Goal: Communication & Community: Answer question/provide support

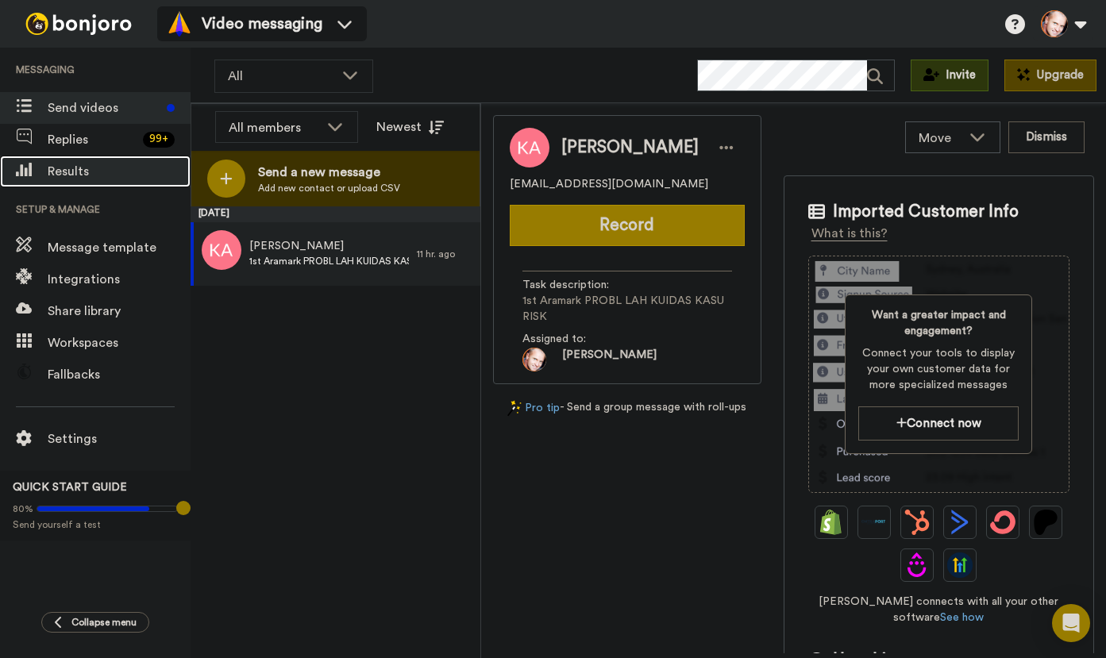
click at [67, 169] on span "Results" at bounding box center [119, 171] width 143 height 19
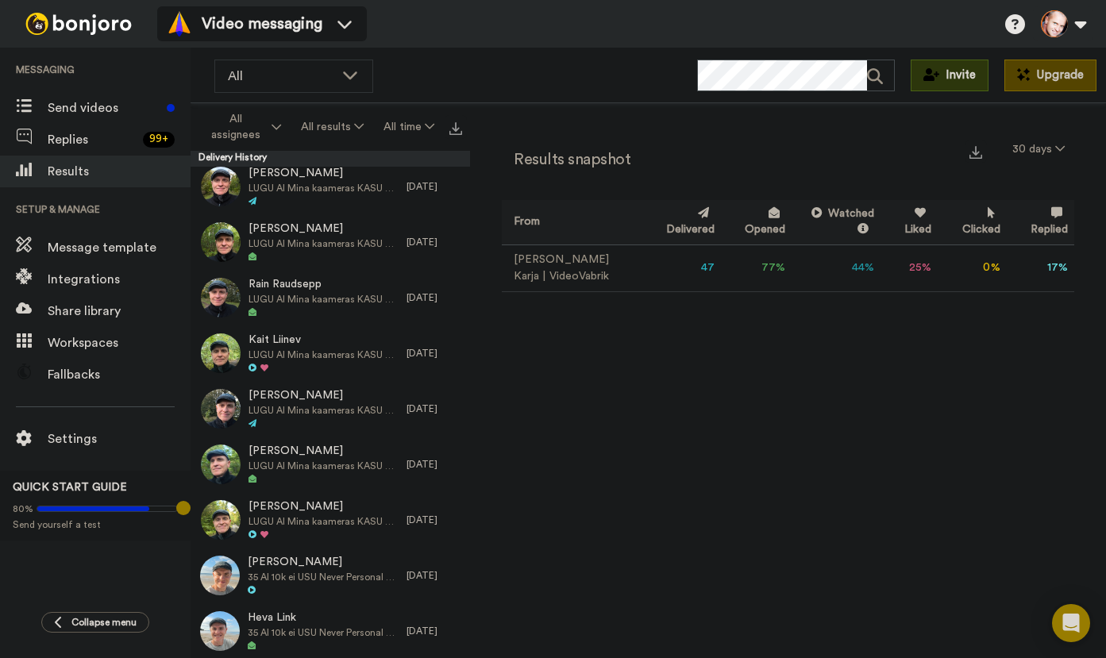
scroll to position [476, 0]
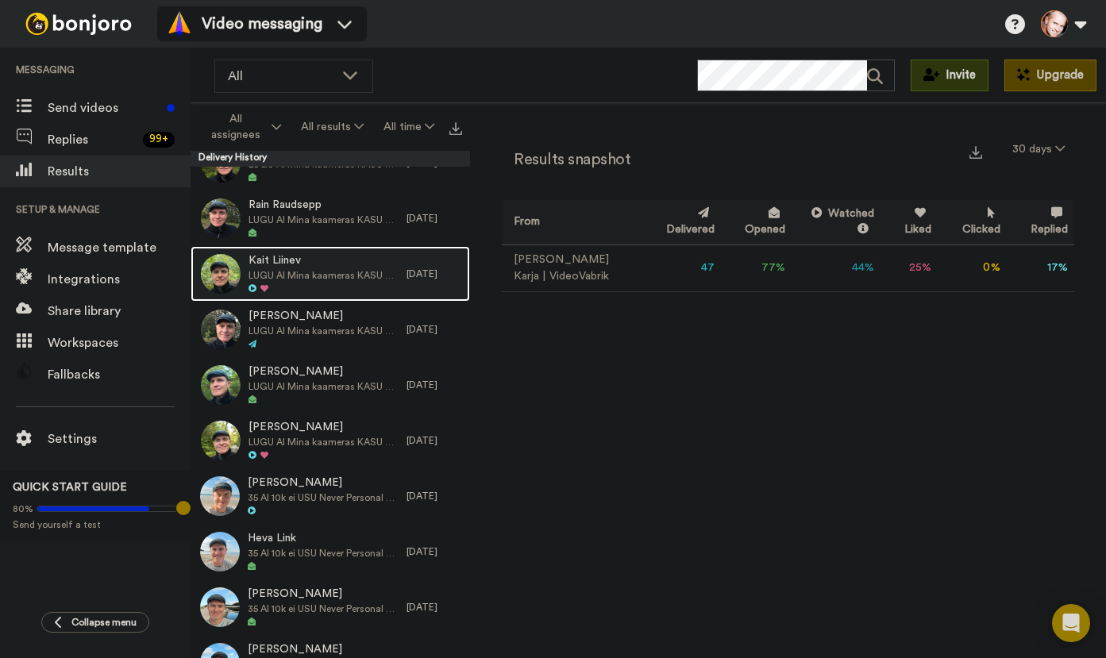
click at [294, 269] on span "LUGU AI Mina kaameras KASU 5 klienti Okt RISKIVABA" at bounding box center [323, 275] width 150 height 13
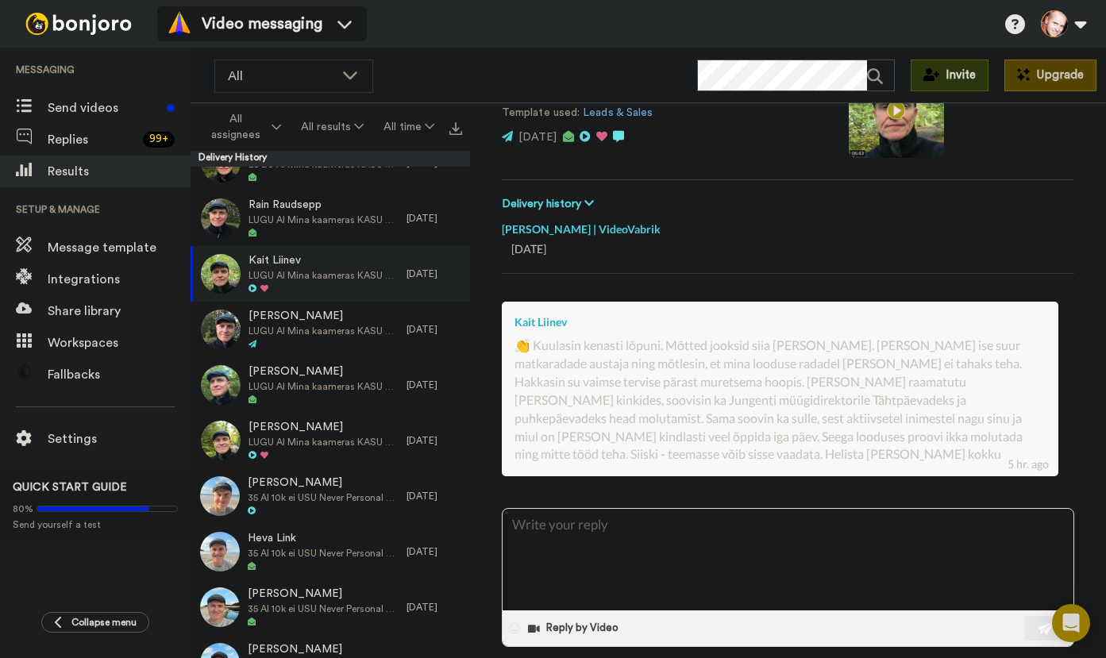
scroll to position [225, 0]
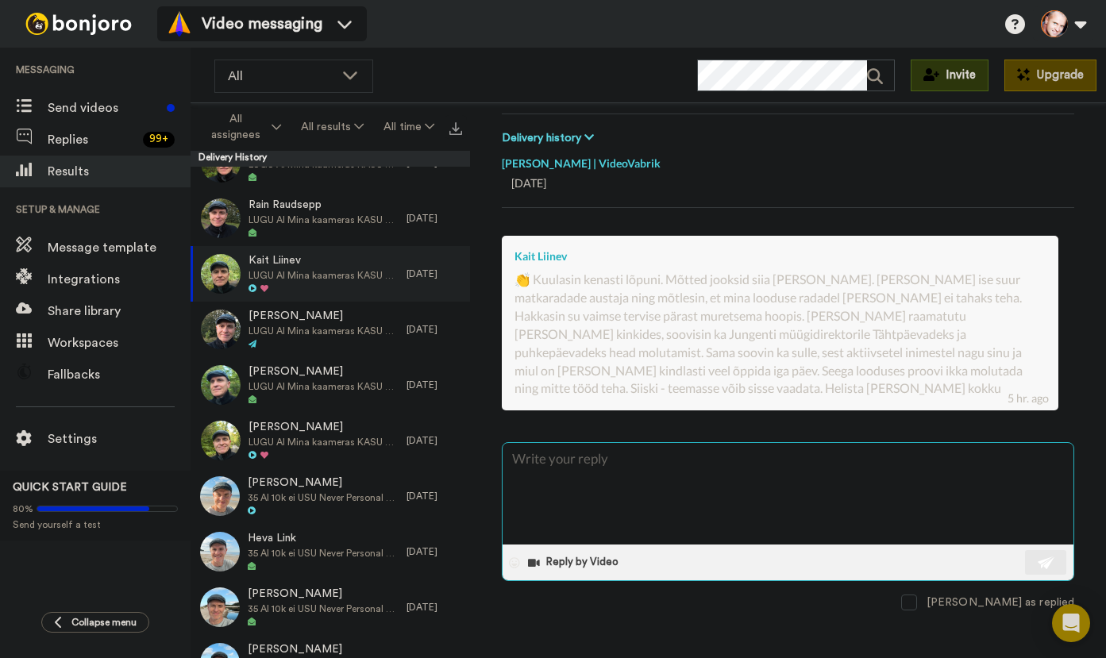
click at [644, 476] on textarea at bounding box center [787, 494] width 571 height 102
type textarea "x"
type textarea "H"
type textarea "x"
type textarea "He"
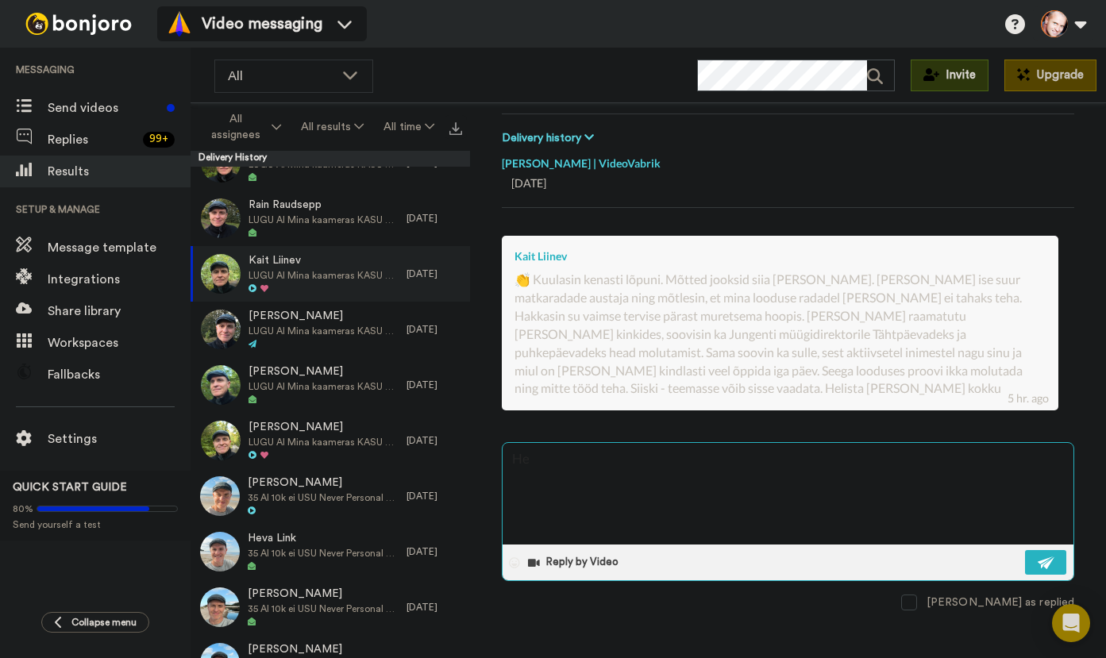
type textarea "x"
type textarea "Hei"
type textarea "x"
type textarea "Hei"
type textarea "x"
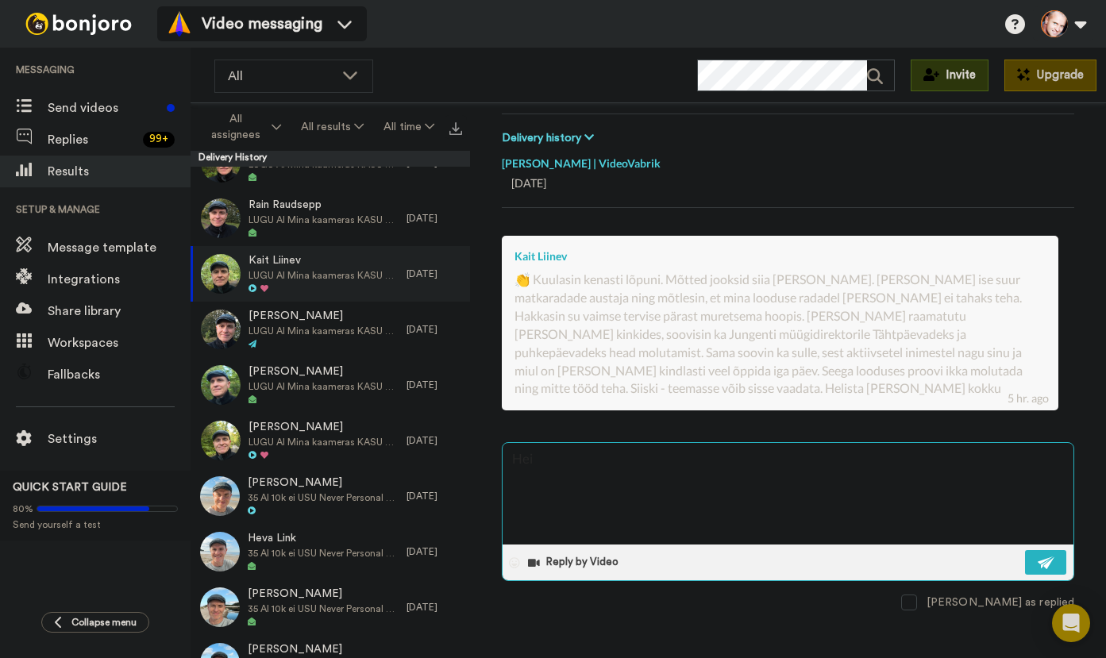
type textarea "[PERSON_NAME]"
type textarea "x"
type textarea "[PERSON_NAME]"
type textarea "x"
type textarea "[PERSON_NAME]"
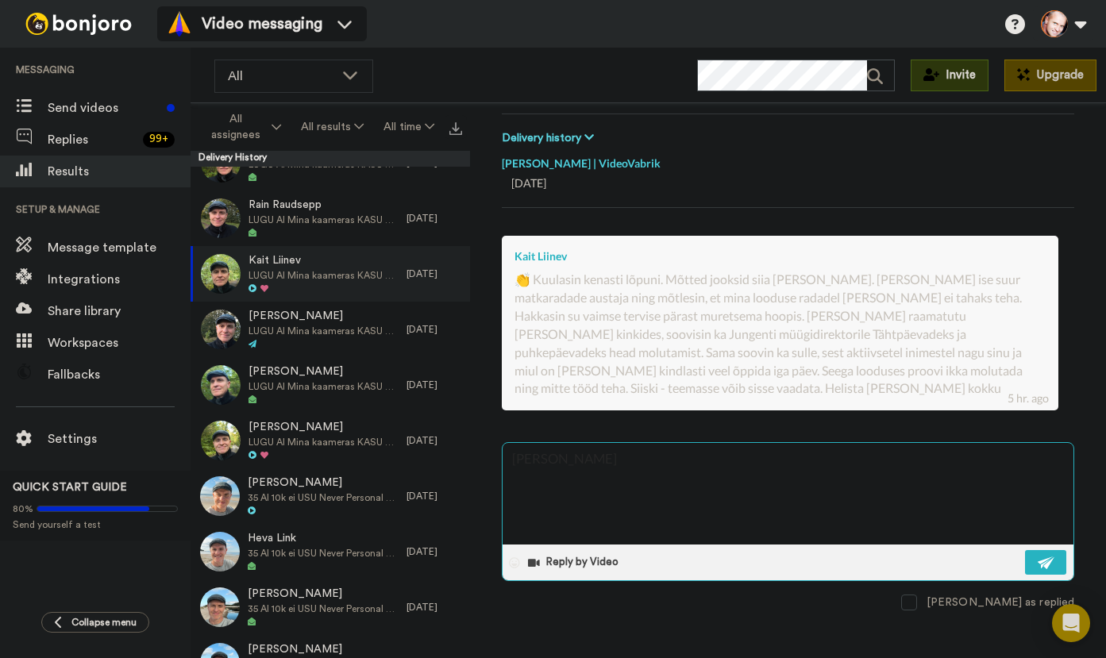
type textarea "x"
type textarea "[PERSON_NAME]!"
type textarea "x"
type textarea "[PERSON_NAME]!"
type textarea "x"
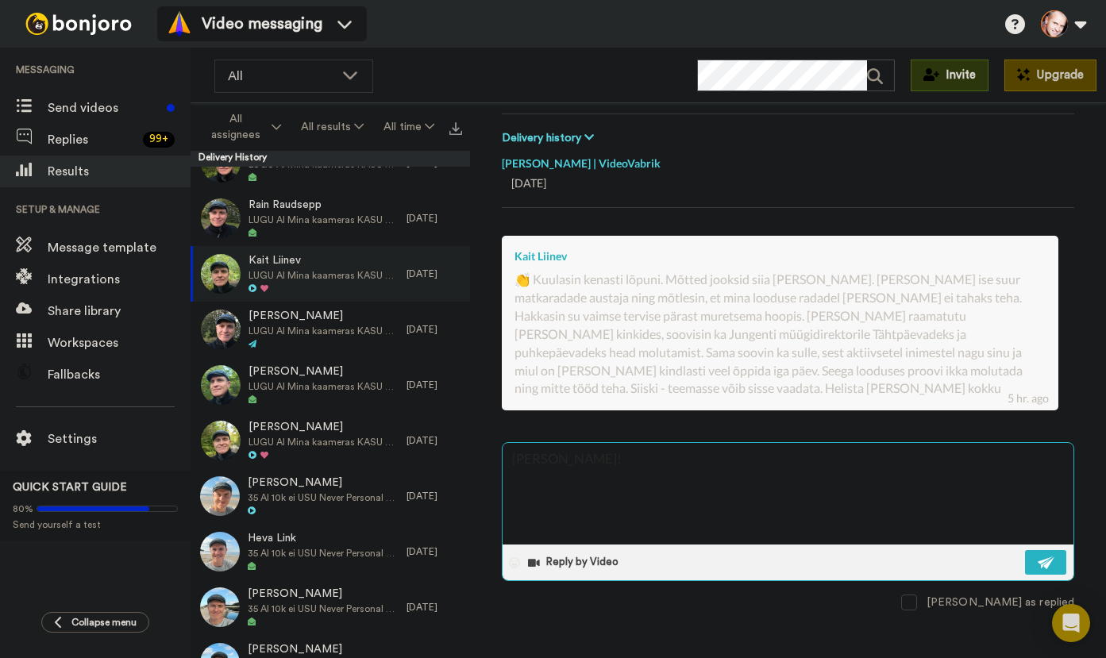
type textarea "[PERSON_NAME]! T"
type textarea "x"
type textarea "[PERSON_NAME]! Tä"
type textarea "x"
type textarea "[PERSON_NAME]! Tän"
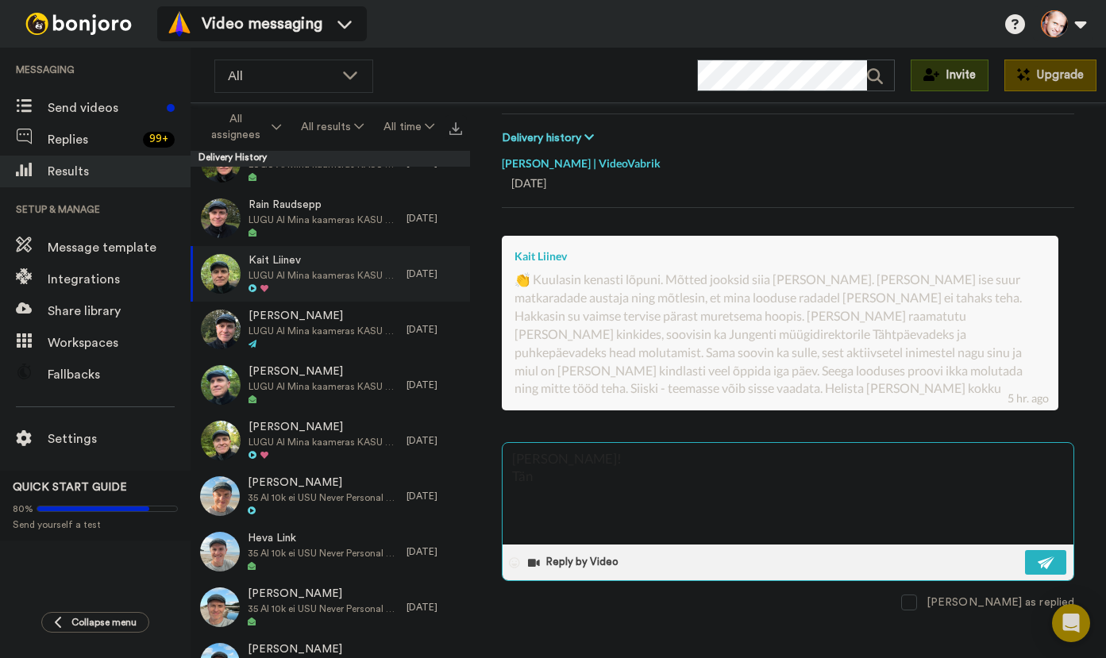
type textarea "x"
type textarea "[PERSON_NAME]! Tänu"
type textarea "x"
type textarea "[PERSON_NAME]! Tänud"
type textarea "x"
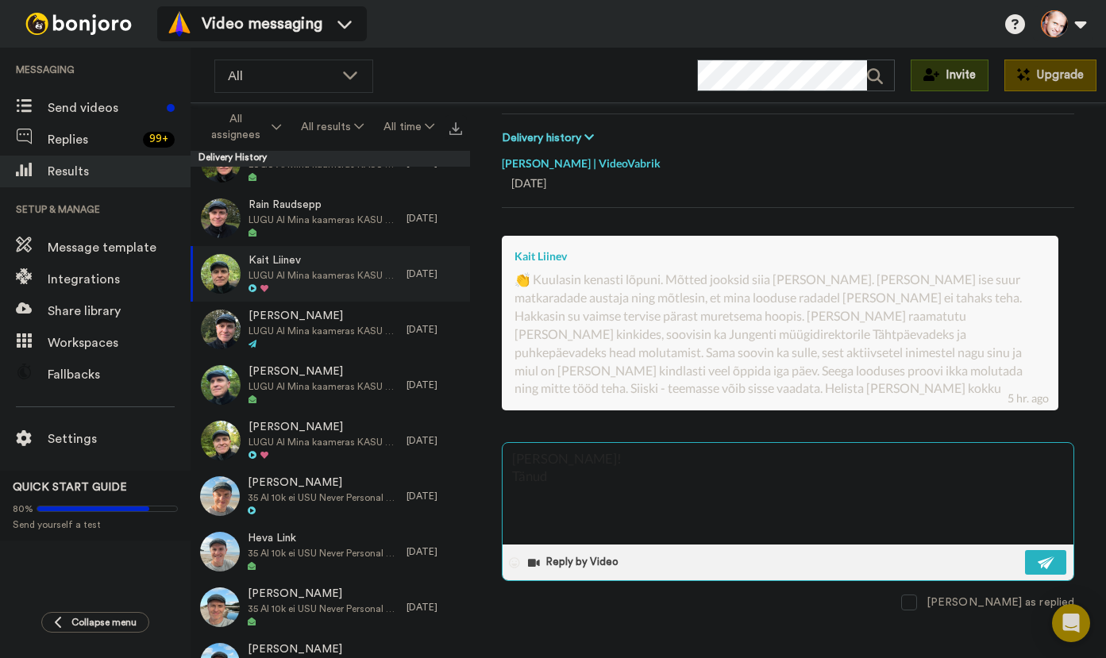
type textarea "[PERSON_NAME]! Tänud"
type textarea "x"
type textarea "[PERSON_NAME]! Tänud m"
type textarea "x"
type textarea "[PERSON_NAME]! Tänud mu"
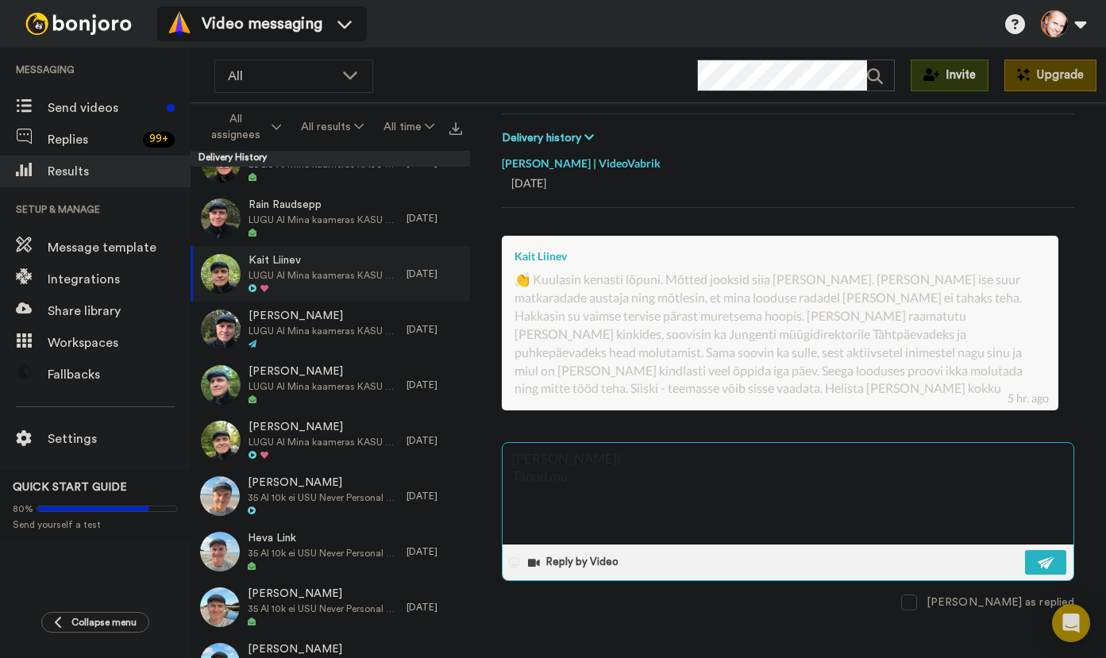
type textarea "x"
type textarea "[PERSON_NAME]! Tänud mur"
type textarea "x"
type textarea "[PERSON_NAME]! Tänud mure"
type textarea "x"
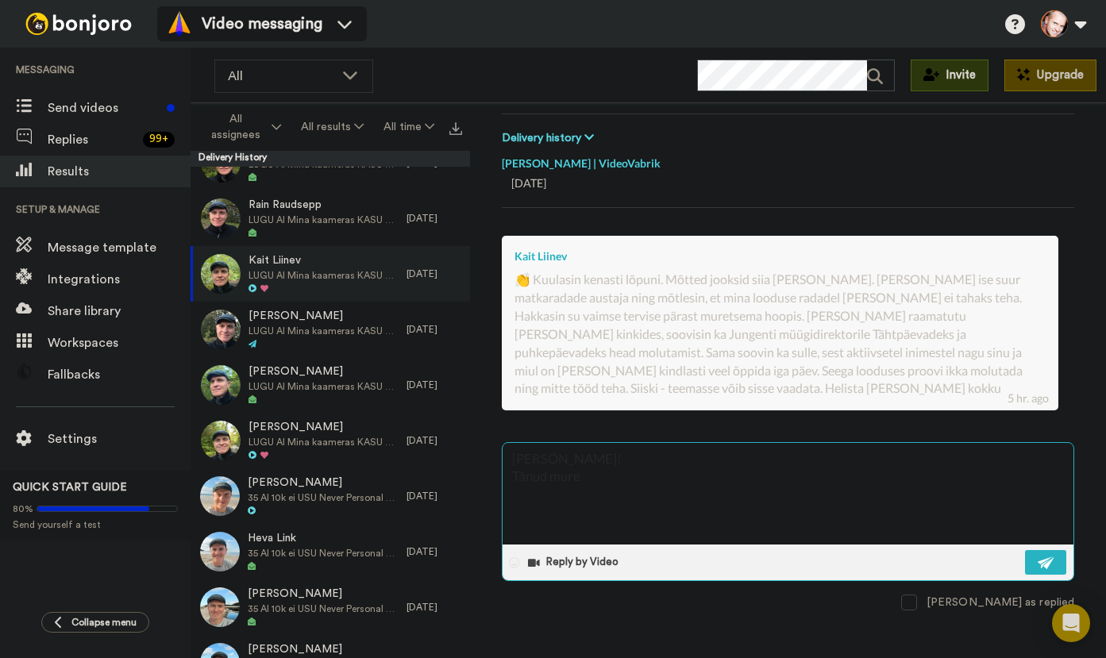
type textarea "[PERSON_NAME]! Tänud muret"
type textarea "x"
type textarea "[PERSON_NAME]! Tänud muret"
type textarea "x"
type textarea "[PERSON_NAME]! Tänud muret t"
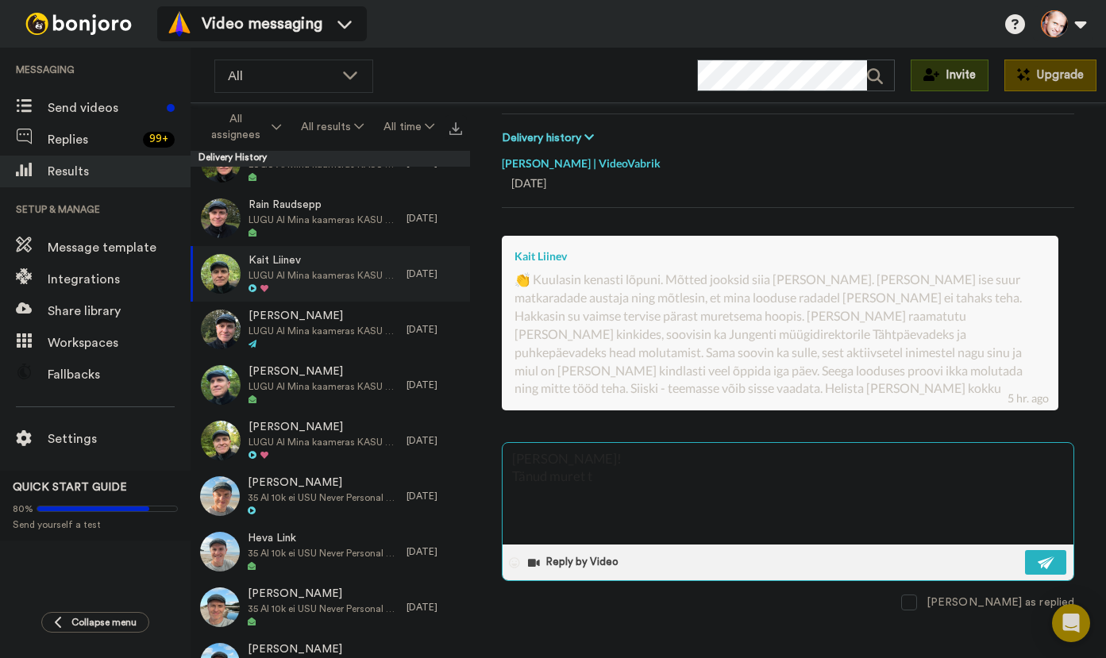
type textarea "x"
type textarea "[PERSON_NAME]! Tänud muret tu"
type textarea "x"
type textarea "[PERSON_NAME]! Tänud muret tun"
type textarea "x"
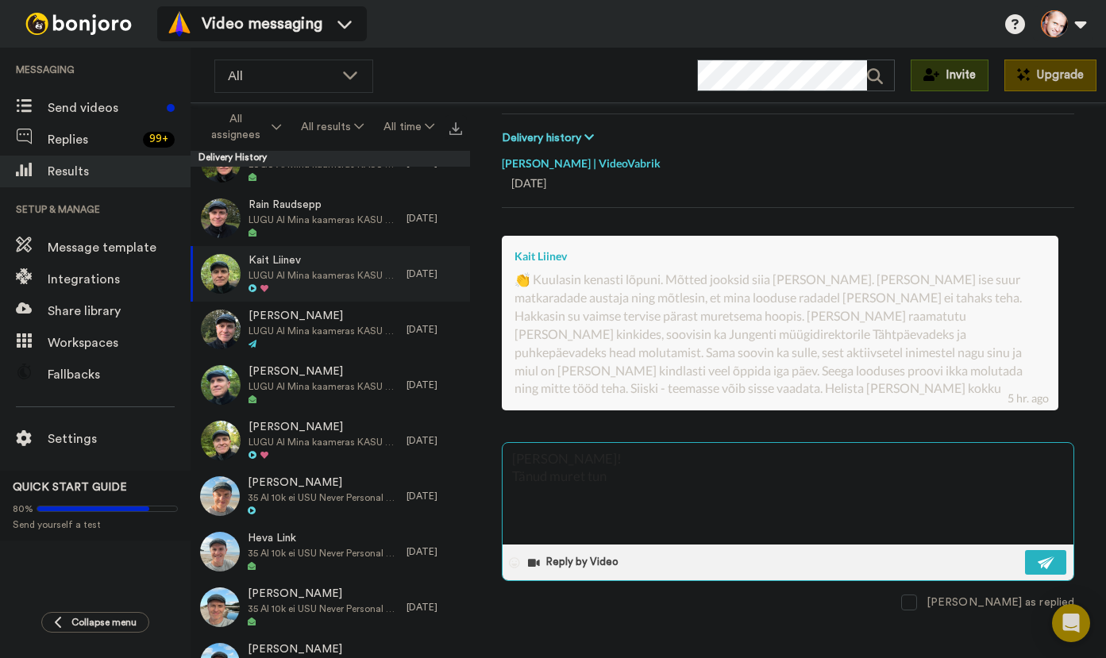
type textarea "[PERSON_NAME]! Tänud muret tund"
type textarea "x"
type textarea "[PERSON_NAME]! Tänud muret tundm"
type textarea "x"
type textarea "[PERSON_NAME]! Tänud muret tundma"
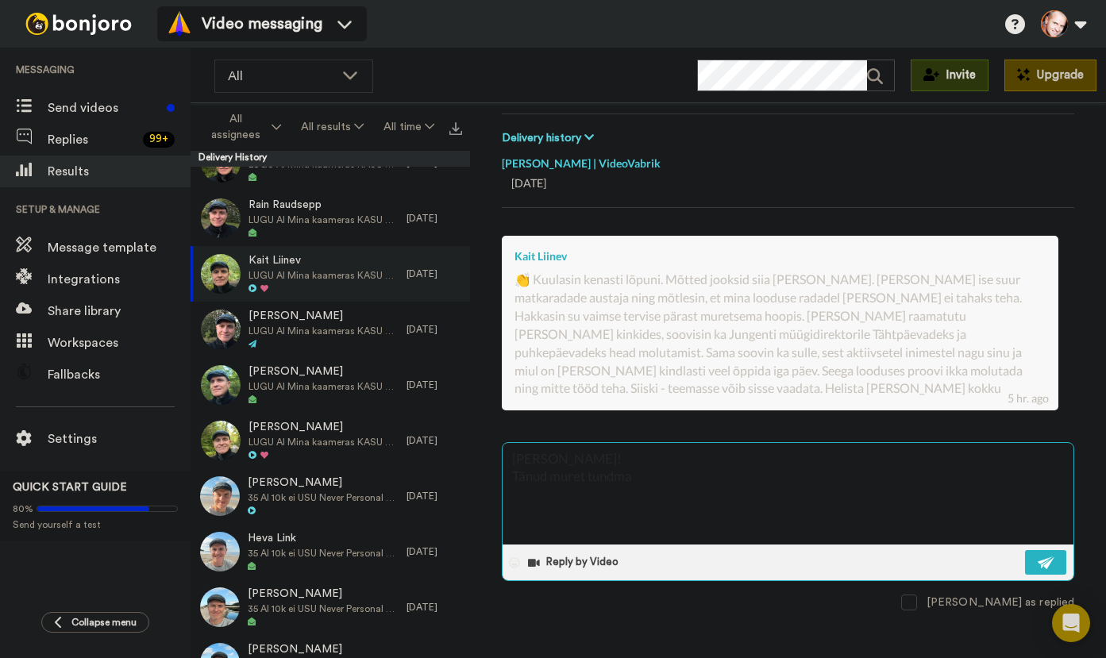
type textarea "x"
type textarea "[PERSON_NAME]! Tänud muret tundmas"
type textarea "x"
type textarea "[PERSON_NAME]! Tänud muret tundmast"
type textarea "x"
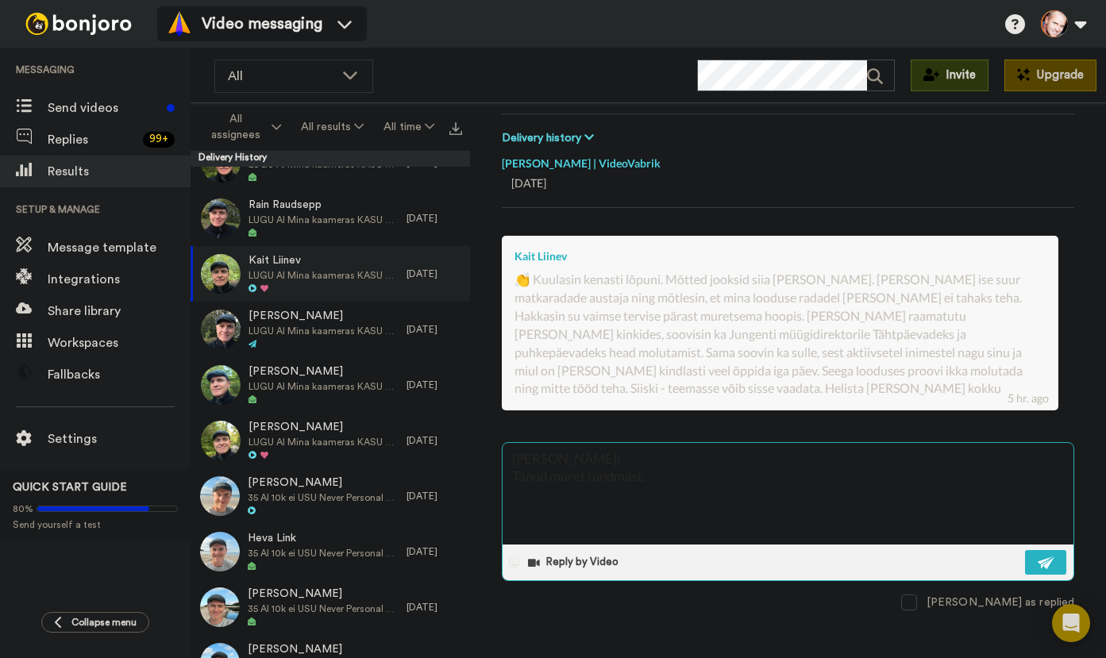
type textarea "[PERSON_NAME]! Tänud muret tundmast."
type textarea "x"
type textarea "[PERSON_NAME]! Tänud muret tundmast. Õ"
type textarea "x"
type textarea "[PERSON_NAME]! Tänud muret tundmast. Õn"
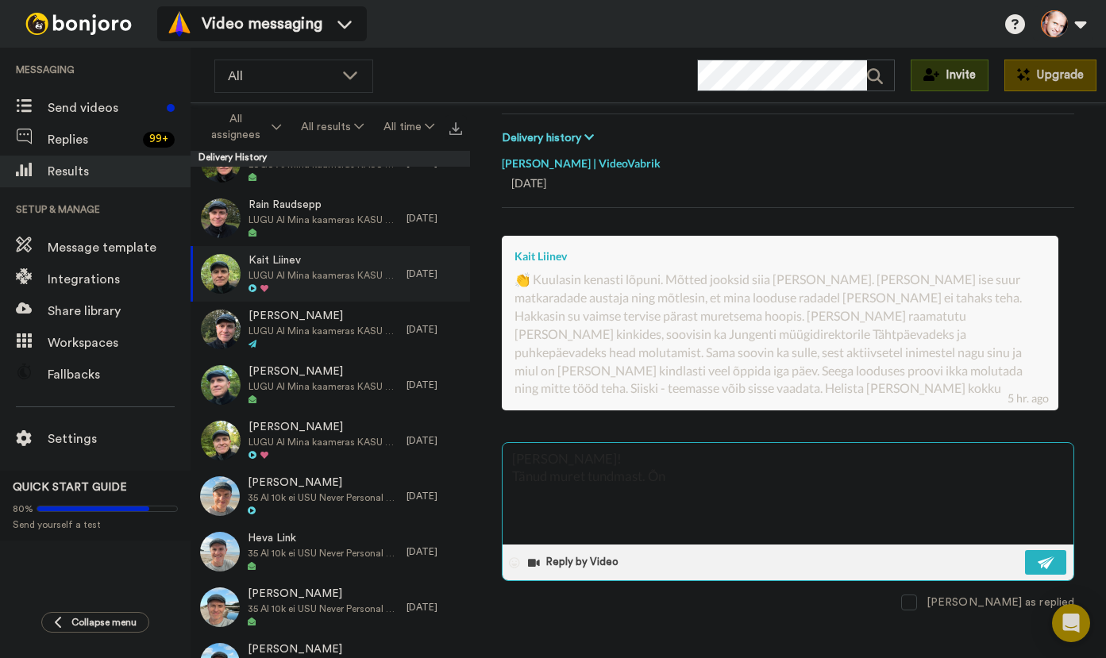
type textarea "x"
type textarea "[PERSON_NAME]! Tänud muret tundmast. Õnn"
type textarea "x"
type textarea "[PERSON_NAME]! Tänud muret tundmast. Õnne"
type textarea "x"
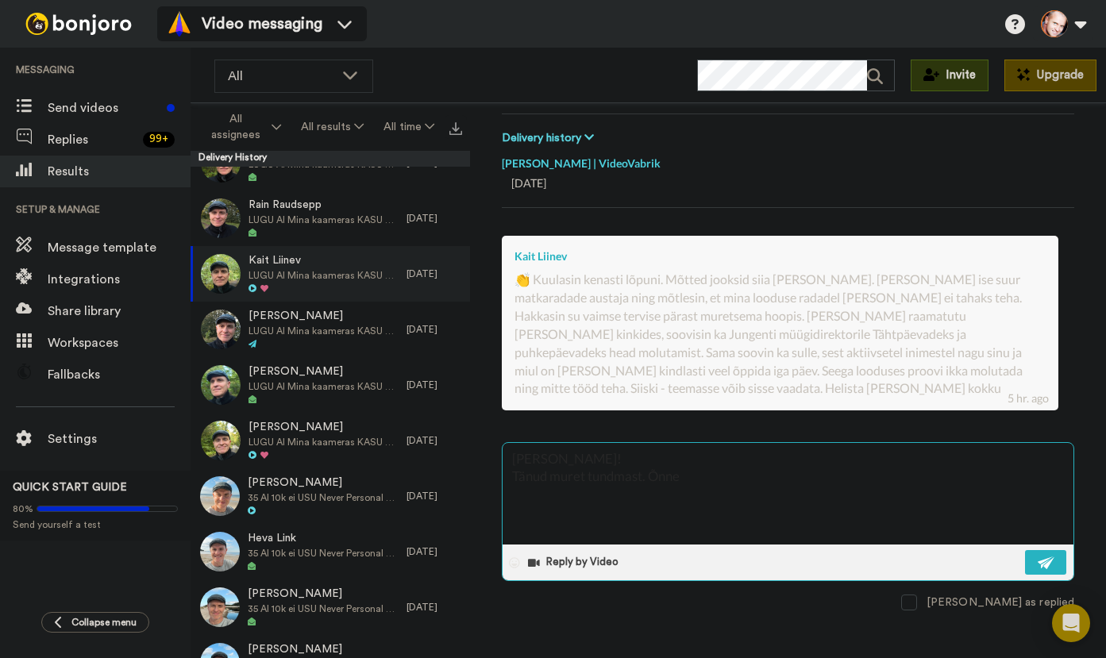
type textarea "[PERSON_NAME]! Tänud muret tundmast. Õnnek"
type textarea "x"
type textarea "[PERSON_NAME]! Tänud muret tundmast. Õnneks"
type textarea "x"
type textarea "[PERSON_NAME]! Tänud muret tundmast. Õnneks"
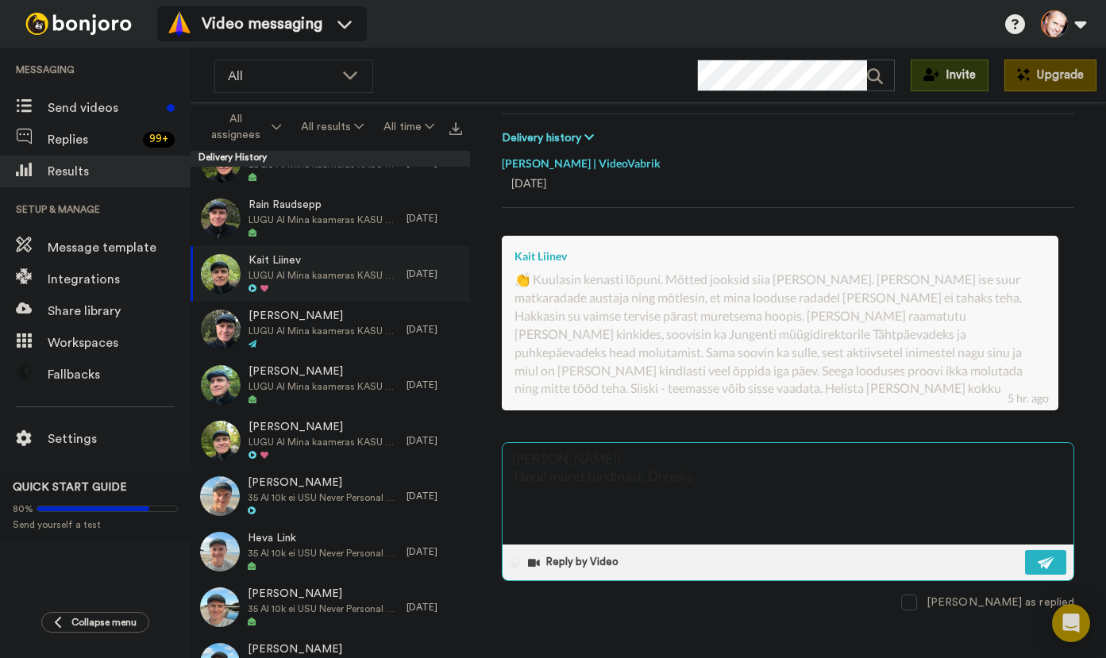
type textarea "x"
type textarea "[PERSON_NAME]! Tänud muret tundmast. Õnneks i"
type textarea "x"
type textarea "[PERSON_NAME]! Tänud muret tundmast. Õnneks ik"
type textarea "x"
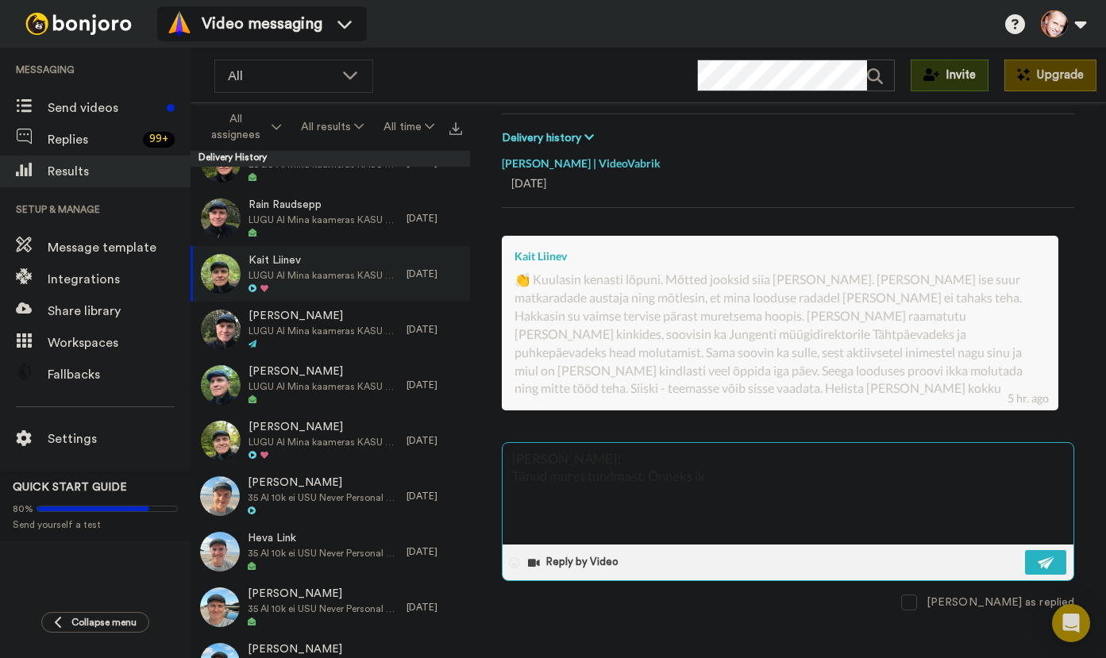
type textarea "[PERSON_NAME]! Tänud muret tundmast. Õnneks ikk"
type textarea "x"
type textarea "[PERSON_NAME]! Tänud muret tundmast. Õnneks ikka"
type textarea "x"
type textarea "[PERSON_NAME]! Tänud muret tundmast. Õnneks ikka"
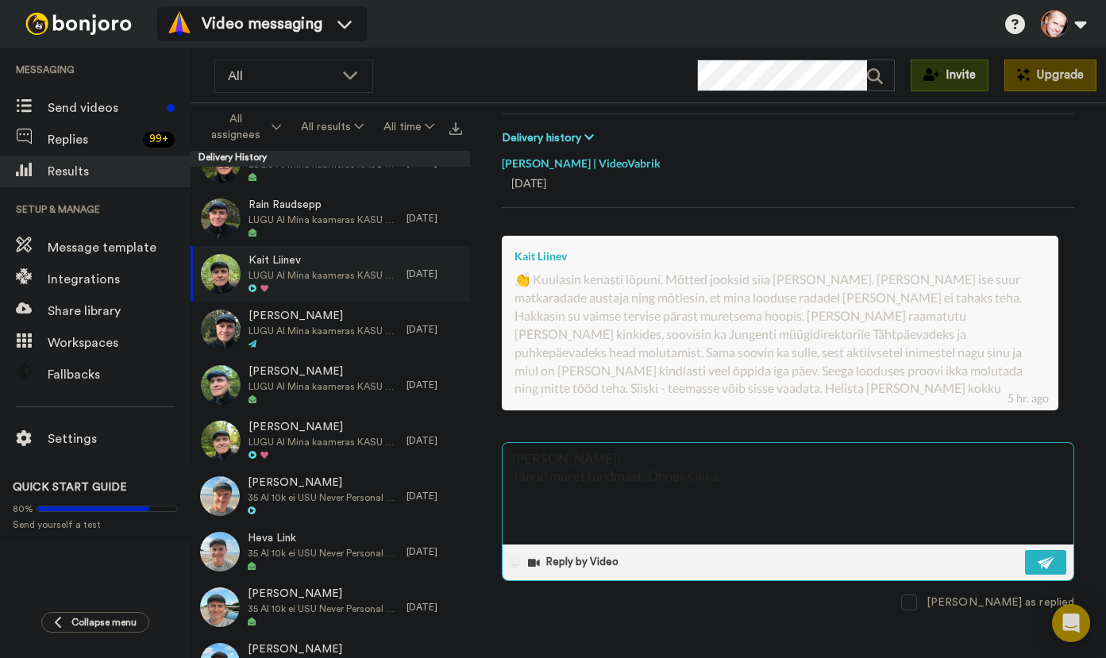
type textarea "x"
type textarea "[PERSON_NAME]! Tänud muret tundmast. Õnneks ikka k"
type textarea "x"
type textarea "[PERSON_NAME]! Tänud muret tundmast. Õnneks ikka kõ"
type textarea "x"
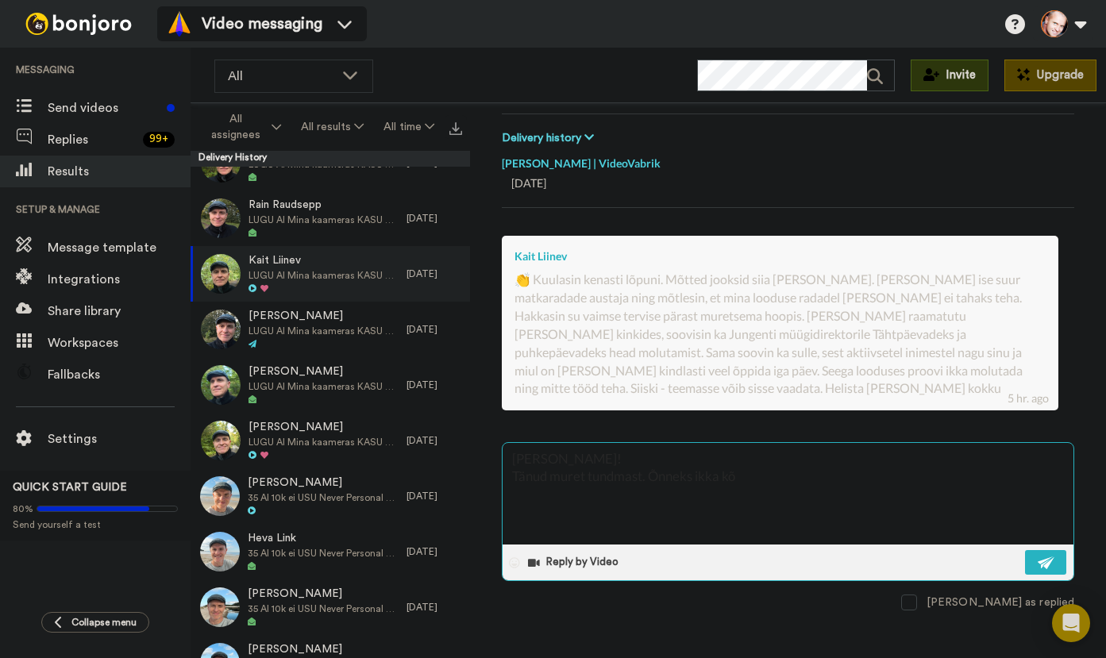
type textarea "[PERSON_NAME]! Tänud muret tundmast. Õnneks ikka kõi"
type textarea "x"
type textarea "[PERSON_NAME]! Tänud muret tundmast. Õnneks ikka kõik"
type textarea "x"
type textarea "[PERSON_NAME]! Tänud muret tundmast. Õnneks ikka kõik"
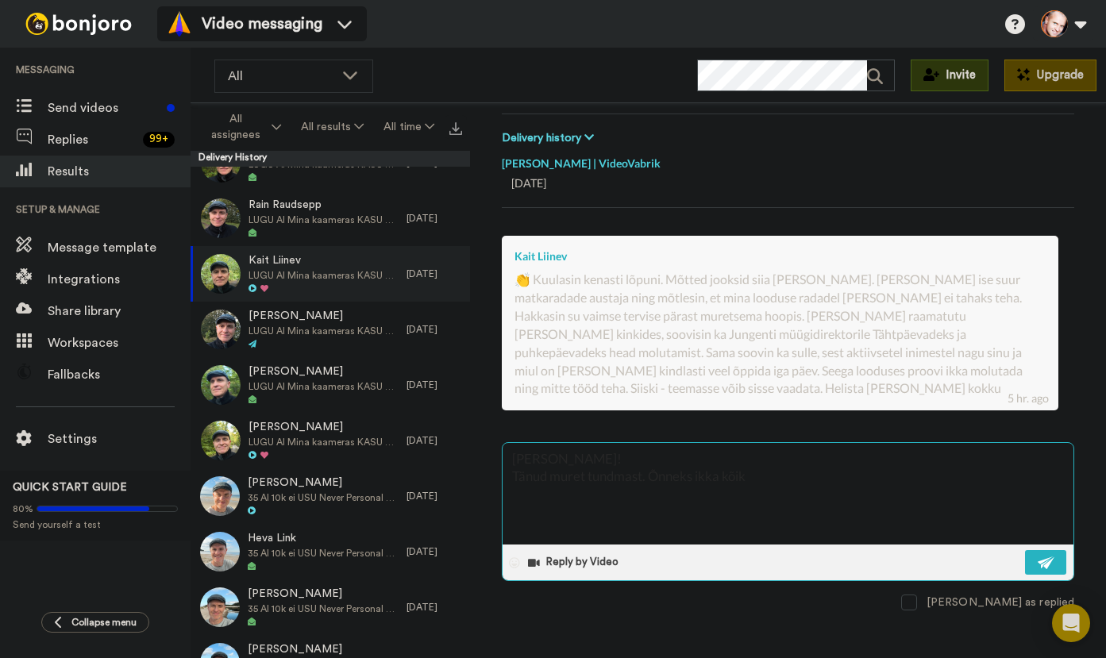
type textarea "x"
type textarea "[PERSON_NAME]! Tänud muret tundmast. Õnneks ikka kõik t"
type textarea "x"
type textarea "[PERSON_NAME]! Tänud muret tundmast. Õnneks ikka kõik te"
type textarea "x"
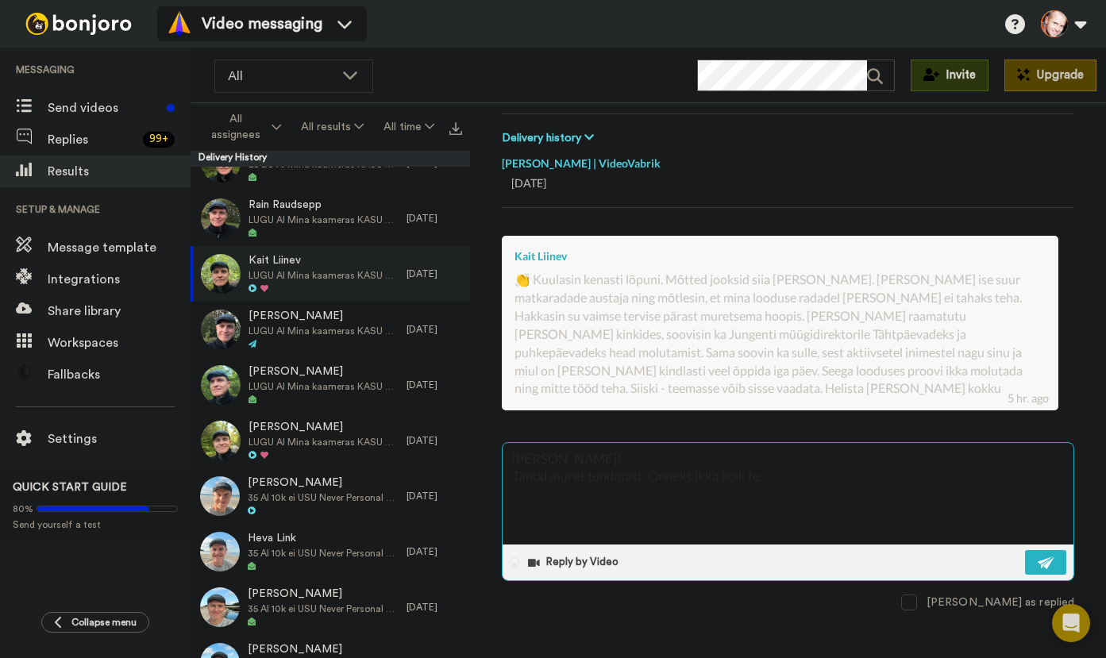
type textarea "[PERSON_NAME]! Tänud muret tundmast. Õnneks ikka kõik ter"
type textarea "x"
type textarea "[PERSON_NAME]! Tänud muret tundmast. Õnneks ikka kõik terv"
type textarea "x"
type textarea "[PERSON_NAME]! Tänud muret tundmast. Õnneks ikka kõik tervi"
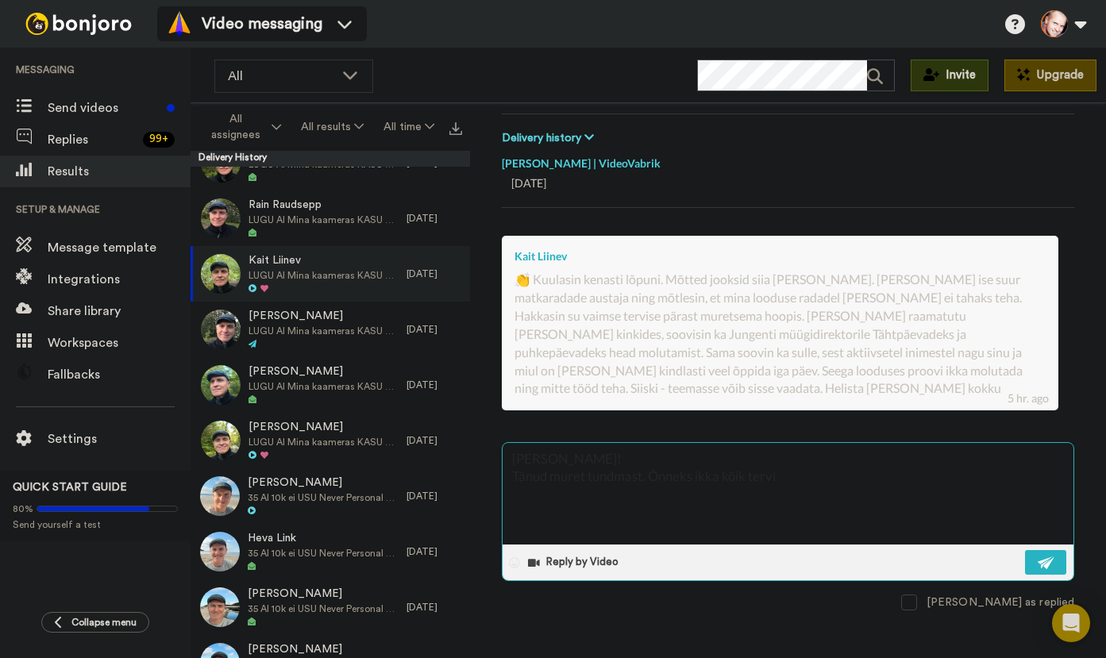
type textarea "x"
type textarea "[PERSON_NAME]! Tänud muret tundmast. Õnneks ikka kõik tervis"
type textarea "x"
type textarea "[PERSON_NAME]! Tänud muret tundmast. Õnneks ikka kõik tervise"
type textarea "x"
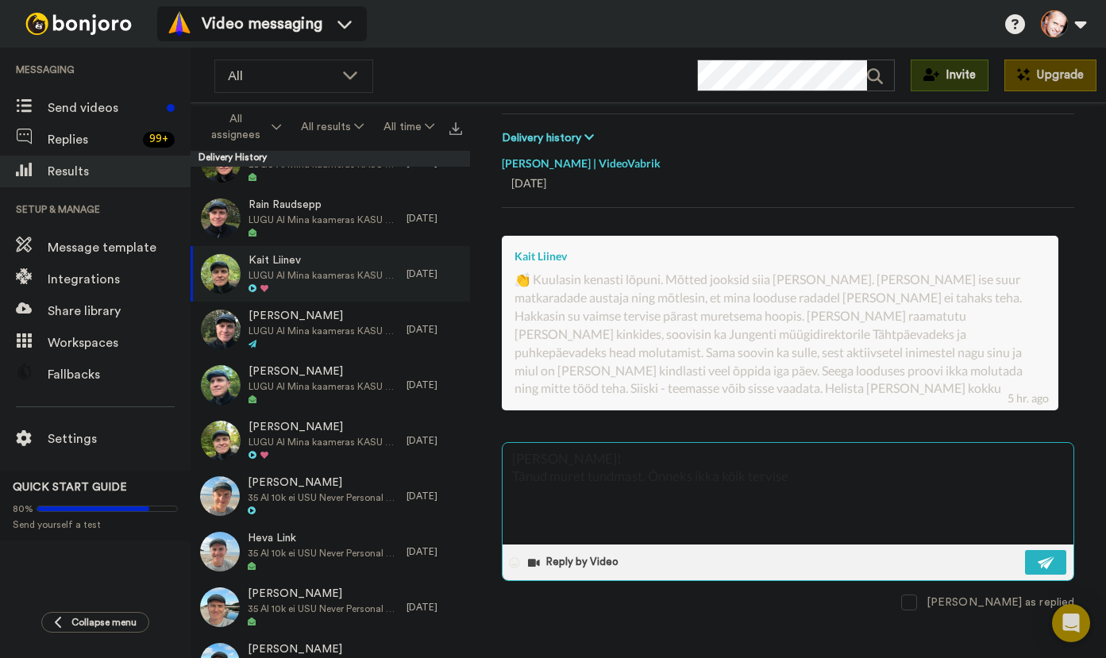
type textarea "[PERSON_NAME]! Tänud muret tundmast. Õnneks ikka kõik terviseg"
type textarea "x"
type textarea "[PERSON_NAME]! Tänud muret tundmast. Õnneks ikka kõik tervisega"
type textarea "x"
type textarea "[PERSON_NAME]! Tänud muret tundmast. Õnneks ikka kõik tervisega"
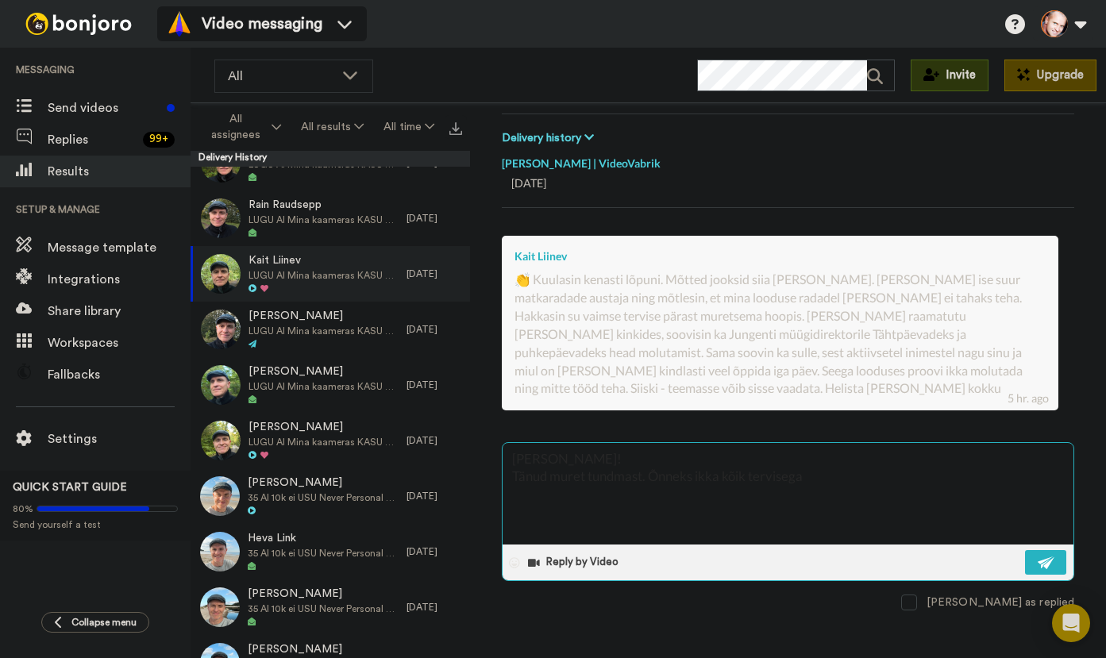
type textarea "x"
type textarea "[PERSON_NAME]! Tänud muret tundmast. Õnneks ikka kõik tervisega k"
type textarea "x"
type textarea "[PERSON_NAME]! Tänud muret tundmast. Õnneks ikka kõik tervisega ko"
type textarea "x"
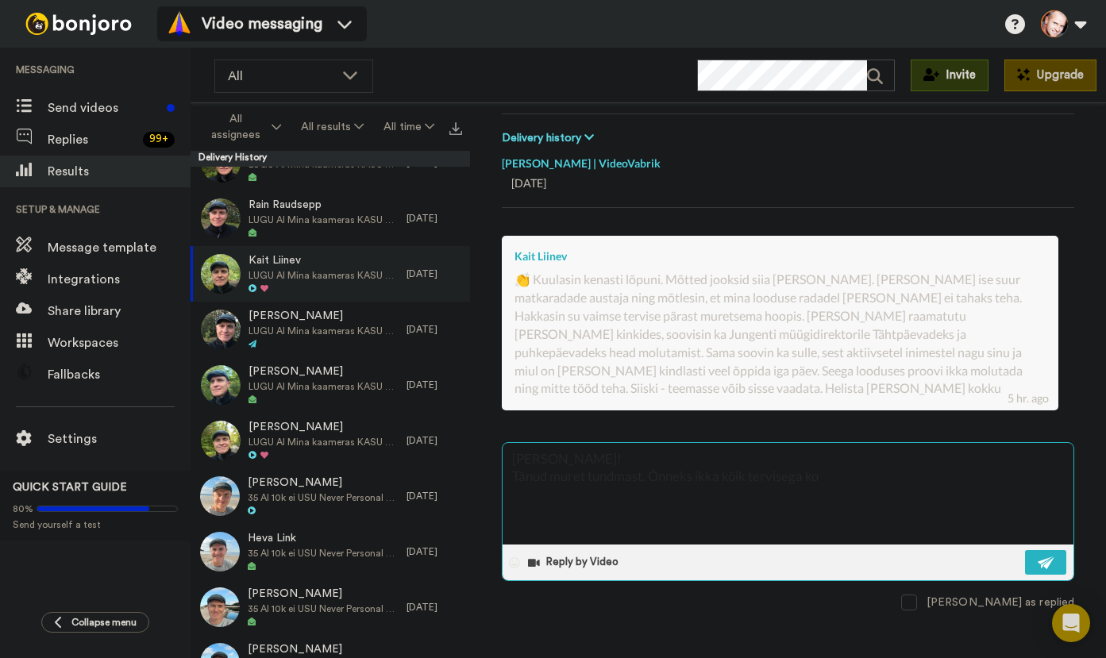
type textarea "[PERSON_NAME]! Tänud muret tundmast. Õnneks ikka kõik tervisega kor"
type textarea "x"
type textarea "[PERSON_NAME]! Tänud muret tundmast. Õnneks ikka kõik tervisega korr"
type textarea "x"
type textarea "[PERSON_NAME]! Tänud muret tundmast. Õnneks ikka kõik tervisega korra"
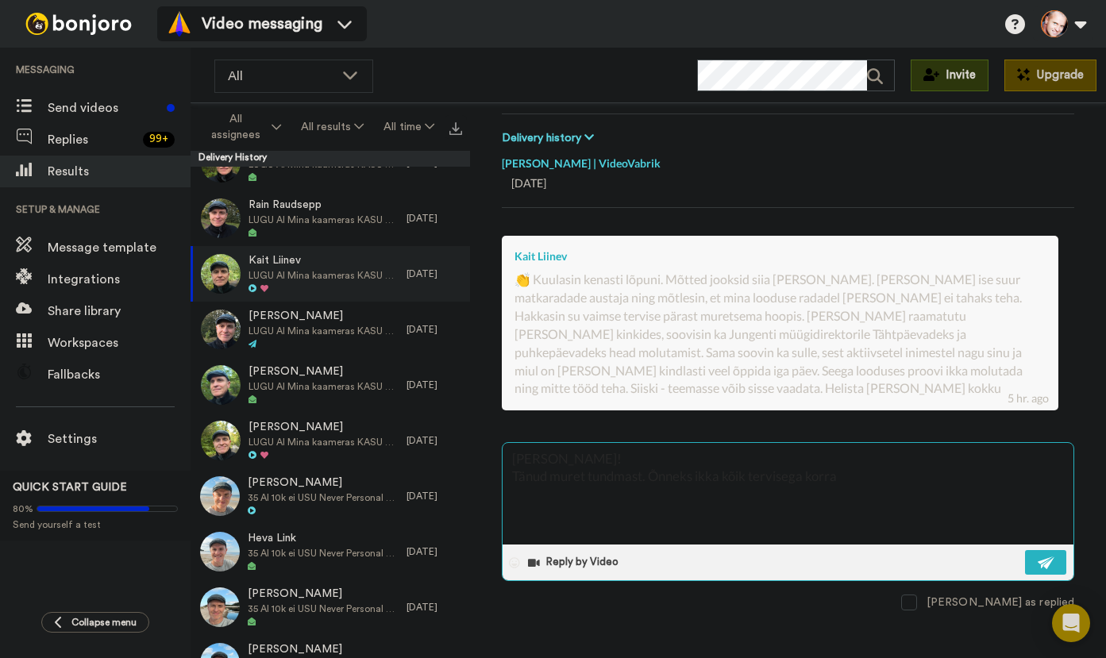
type textarea "x"
type textarea "[PERSON_NAME]! Tänud muret tundmast. Õnneks ikka kõik tervisega korras"
type textarea "x"
type textarea "[PERSON_NAME]! Tänud muret tundmast. Õnneks ikka kõik tervisega korras,"
type textarea "x"
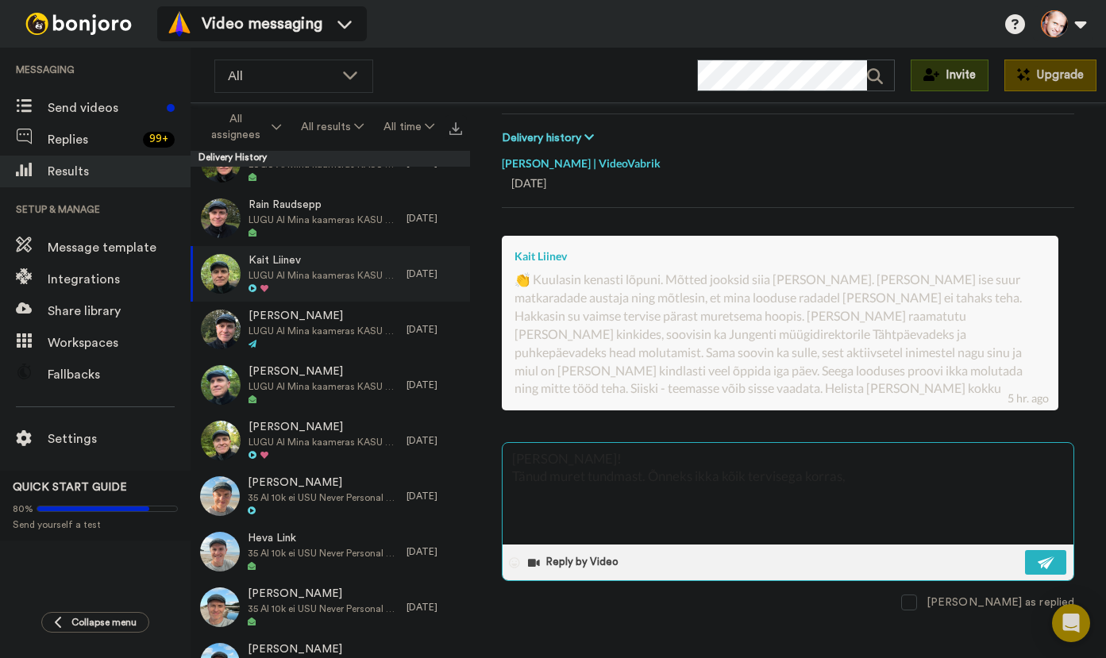
type textarea "[PERSON_NAME]! Tänud muret tundmast. Õnneks ikka kõik tervisega korras,"
type textarea "x"
type textarea "[PERSON_NAME]! Tänud muret tundmast. Õnneks ikka kõik tervisega korras, v"
type textarea "x"
type textarea "[PERSON_NAME]! Tänud muret tundmast. Õnneks ikka kõik tervisega korras, vä"
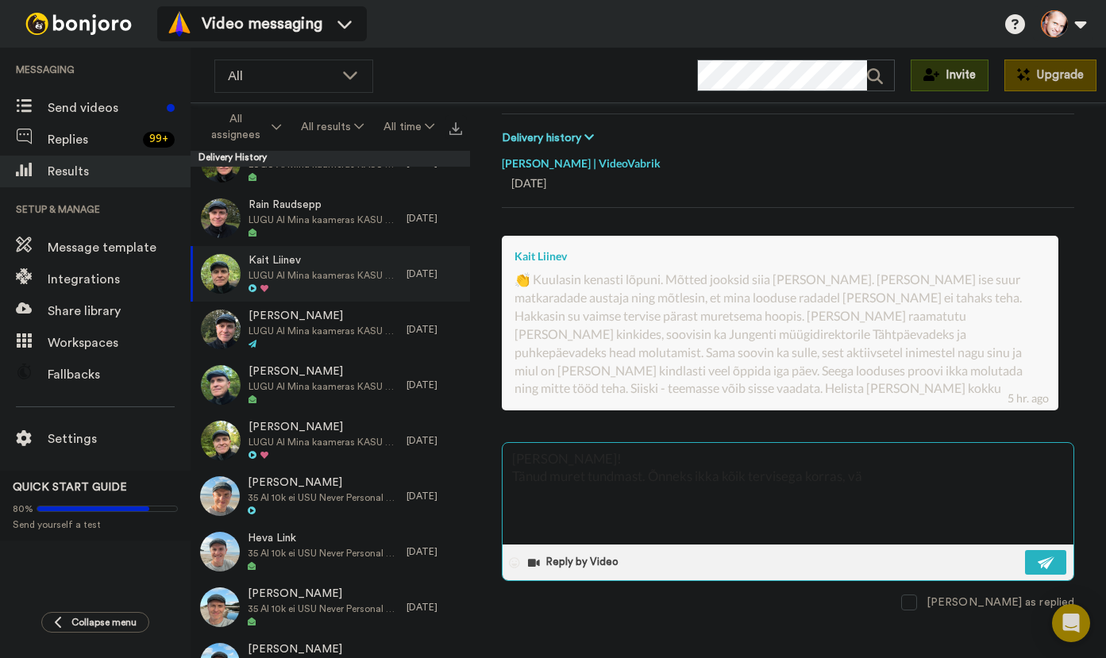
type textarea "x"
type textarea "[PERSON_NAME]! Tänud muret tundmast. Õnneks ikka kõik tervisega korras, väh"
type textarea "x"
type textarea "[PERSON_NAME]! Tänud muret tundmast. Õnneks ikka kõik tervisega [PERSON_NAME]"
type textarea "x"
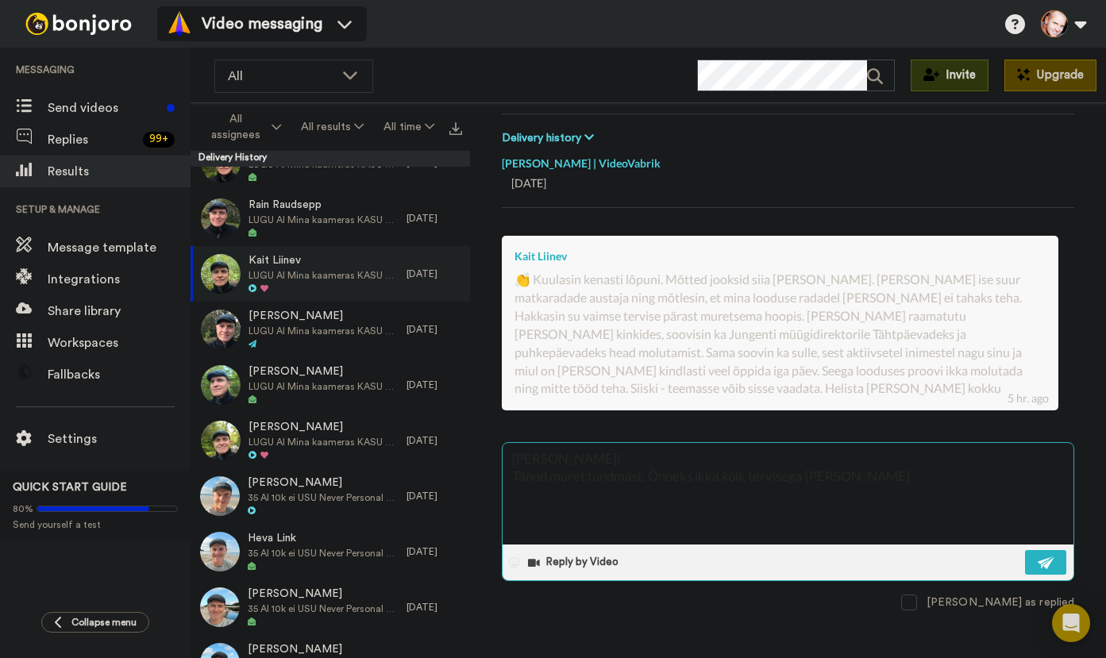
type textarea "[PERSON_NAME]! Tänud muret tundmast. Õnneks ikka kõik tervisega korras, vähem"
type textarea "x"
type textarea "[PERSON_NAME]! Tänud muret tundmast. Õnneks ikka kõik tervisega korras, vähema"
type textarea "x"
type textarea "[PERSON_NAME]! Tänud muret tundmast. Õnneks ikka kõik tervisega korras, vähemas"
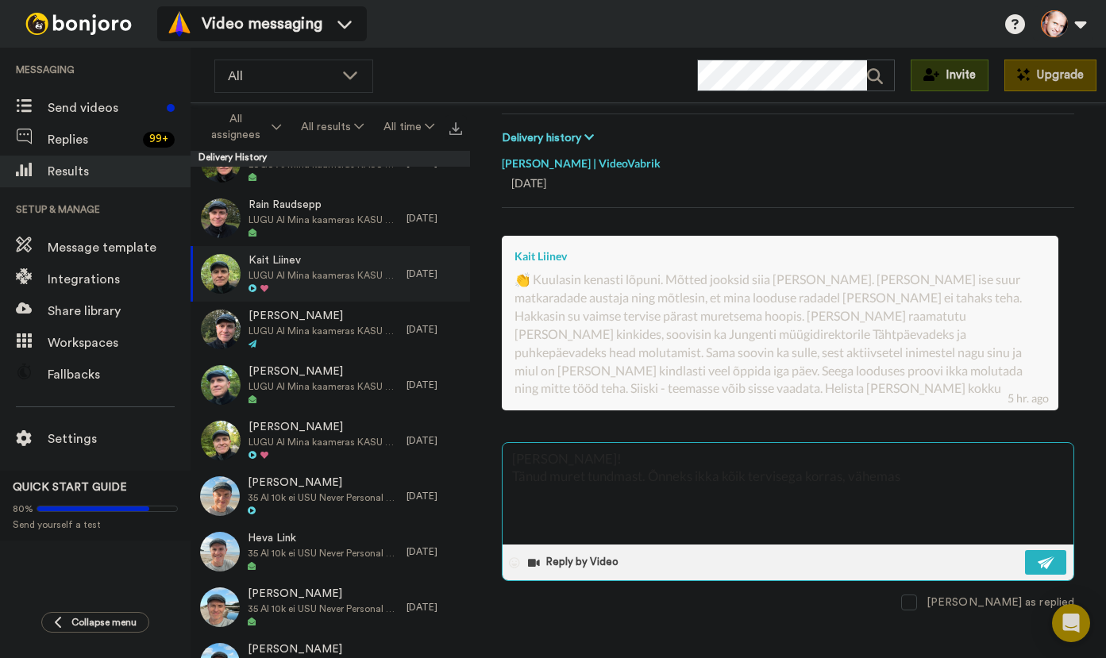
type textarea "x"
type textarea "[PERSON_NAME]! Tänud muret tundmast. Õnneks ikka kõik tervisega korras, vähemast"
type textarea "x"
type textarea "[PERSON_NAME]! Tänud muret tundmast. Õnneks ikka kõik tervisega korras, vähemas…"
type textarea "x"
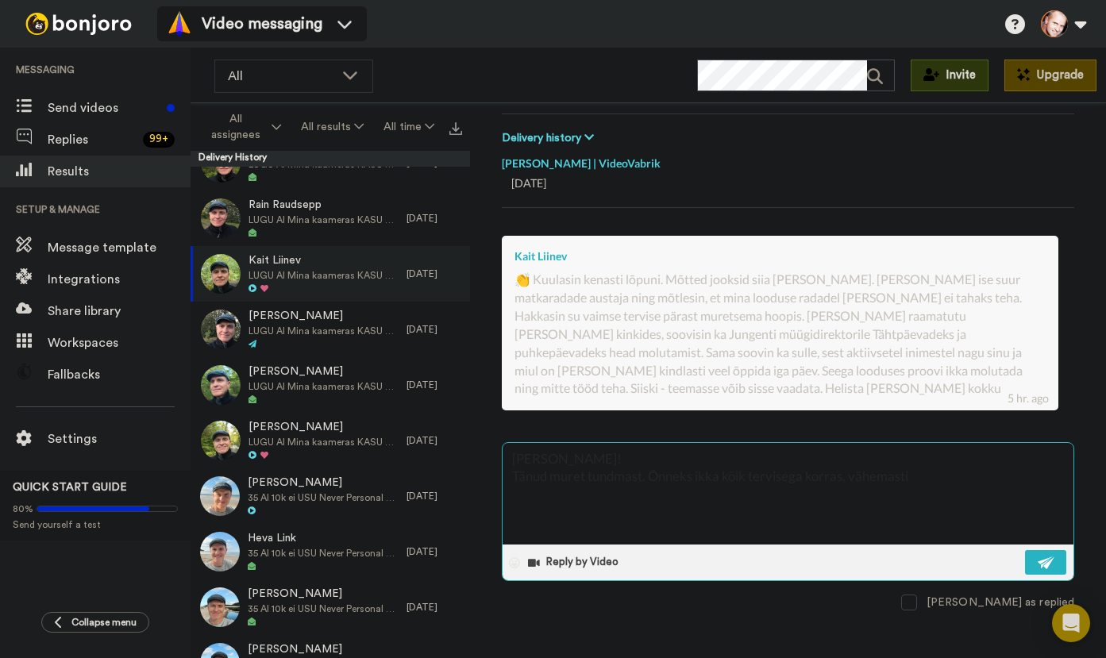
type textarea "[PERSON_NAME]! Tänud muret tundmast. Õnneks ikka kõik tervisega korras, vähemas…"
type textarea "x"
type textarea "[PERSON_NAME]! Tänud muret tundmast. Õnneks ikka kõik tervisega korras, vähemas…"
type textarea "x"
type textarea "[PERSON_NAME]! Tänud muret tundmast. Õnneks ikka kõik tervisega korras, vähemas…"
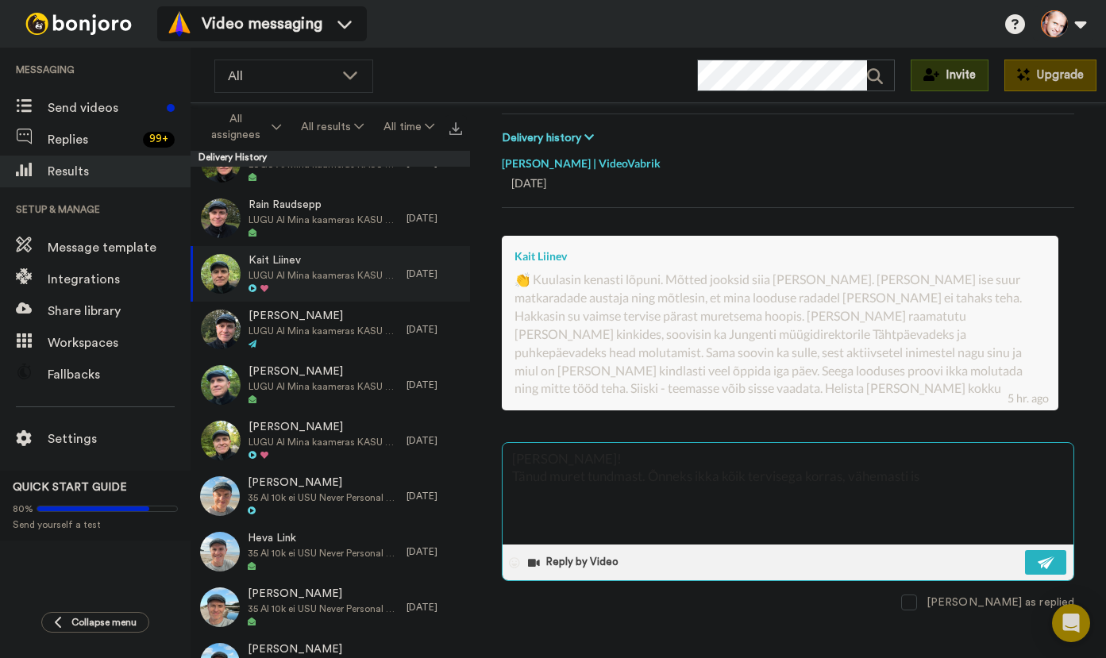
type textarea "x"
type textarea "[PERSON_NAME]! Tänud muret tundmast. Õnneks ikka kõik tervisega korras, vähemas…"
type textarea "x"
type textarea "[PERSON_NAME]! Tänud muret tundmast. Õnneks ikka kõik tervisega korras, vähemas…"
type textarea "x"
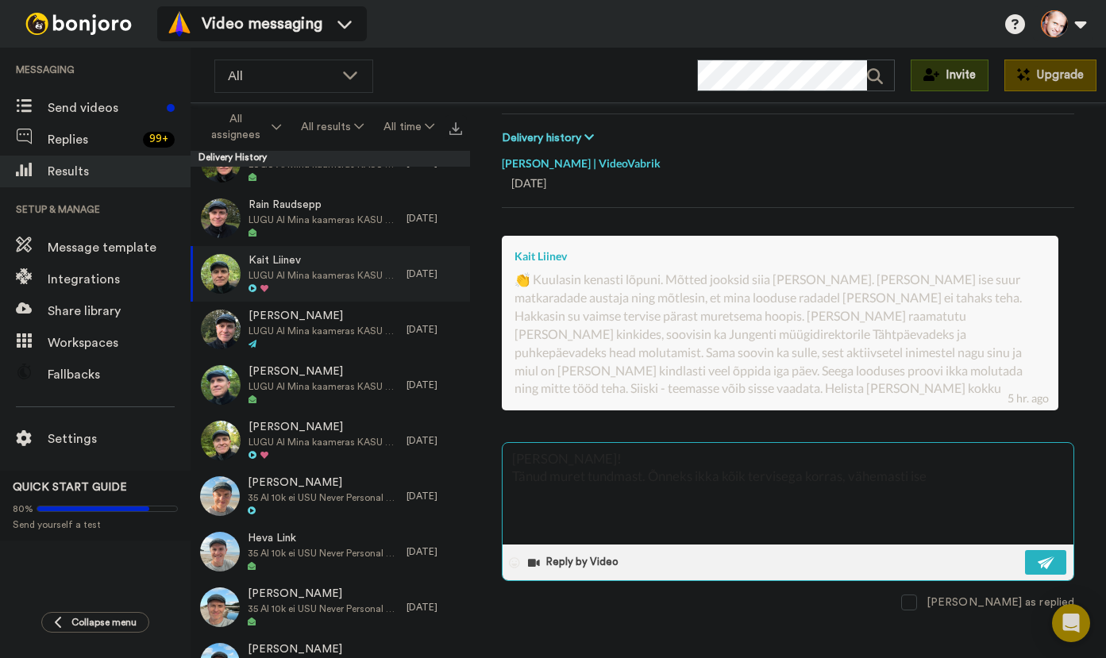
type textarea "[PERSON_NAME]! Tänud muret tundmast. Õnneks ikka kõik tervisega korras, vähemas…"
type textarea "x"
type textarea "[PERSON_NAME]! Tänud muret tundmast. Õnneks ikka kõik tervisega korras, vähemas…"
type textarea "x"
type textarea "[PERSON_NAME]! Tänud muret tundmast. Õnneks ikka kõik tervisega korras, vähemas…"
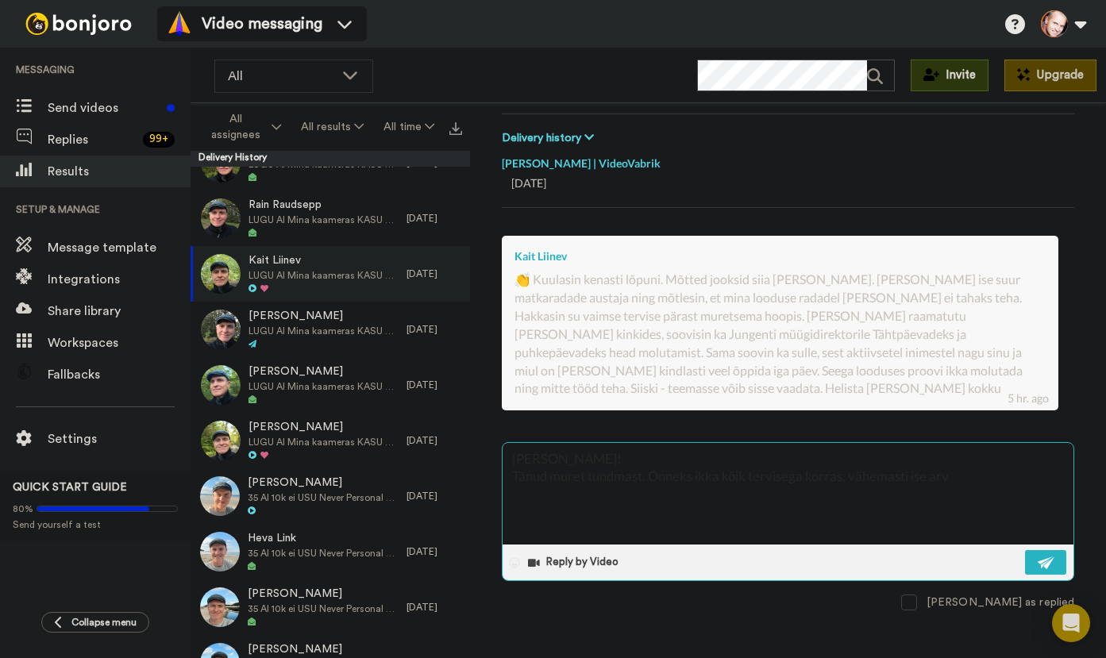
type textarea "x"
type textarea "[PERSON_NAME]! Tänud muret tundmast. Õnneks ikka kõik tervisega korras, vähemas…"
type textarea "x"
type textarea "[PERSON_NAME]! Tänud muret tundmast. Õnneks ikka kõik tervisega korras, vähemas…"
type textarea "x"
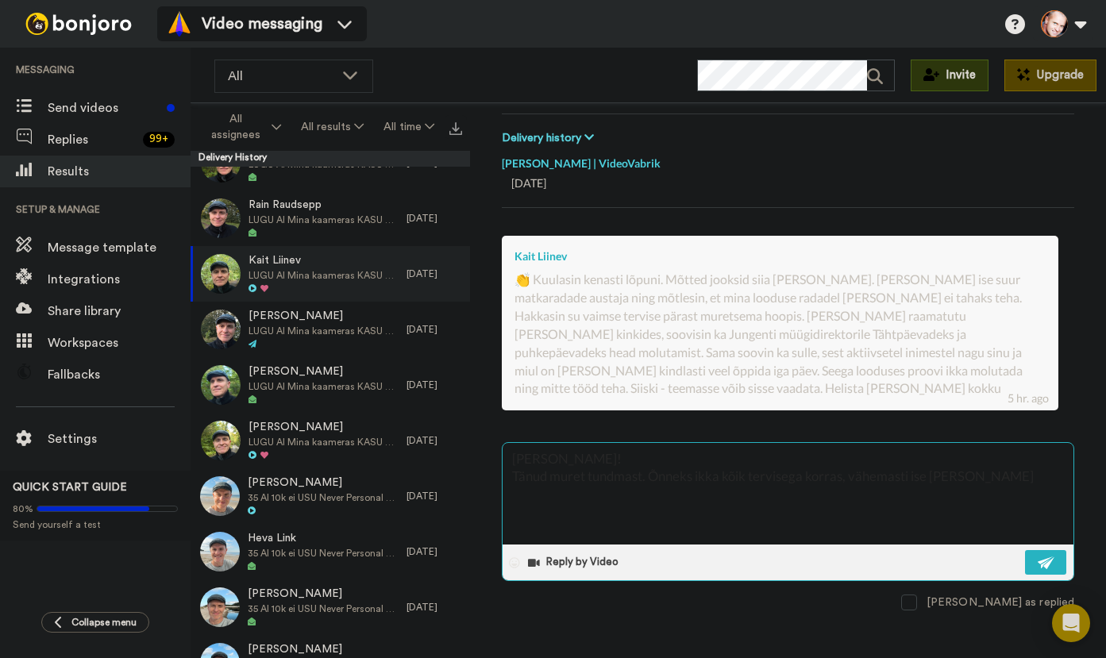
type textarea "[PERSON_NAME]! Tänud muret tundmast. Õnneks ikka kõik tervisega korras, vähemas…"
type textarea "x"
type textarea "[PERSON_NAME]! Tänud muret tundmast. Õnneks ikka kõik tervisega korras, vähemas…"
type textarea "x"
type textarea "[PERSON_NAME]! Tänud muret tundmast. Õnneks ikka kõik tervisega korras, vähemas…"
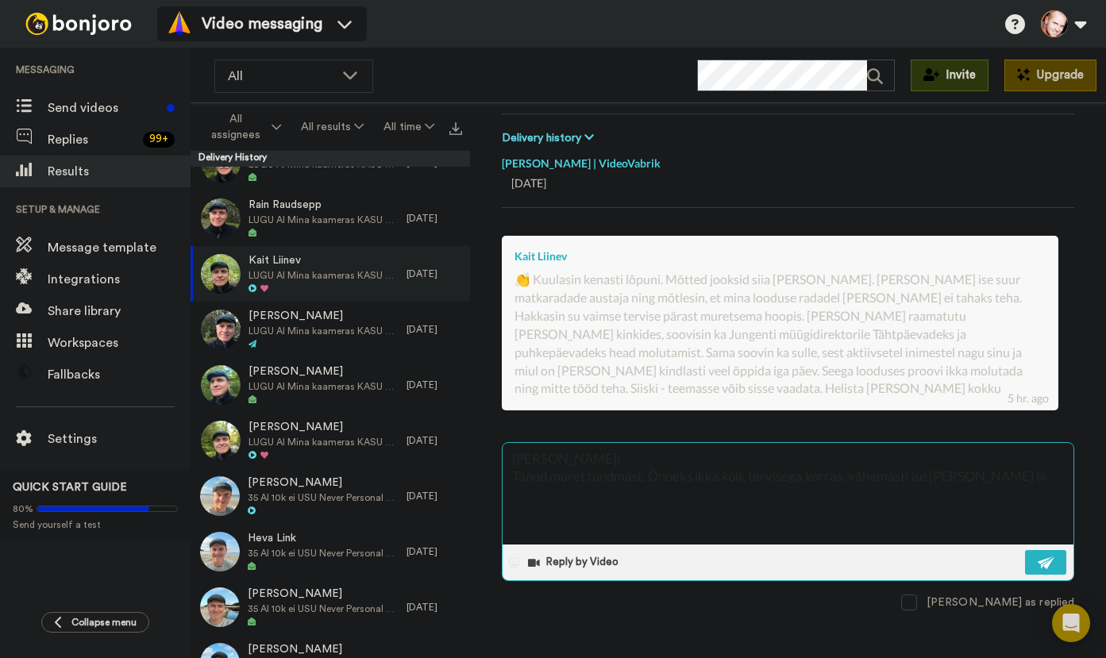
type textarea "x"
type textarea "[PERSON_NAME]! Tänud muret tundmast. Õnneks ikka kõik tervisega korras, vähemas…"
type textarea "x"
type textarea "[PERSON_NAME]! Tänud muret tundmast. Õnneks ikka kõik tervisega korras, vähemas…"
type textarea "x"
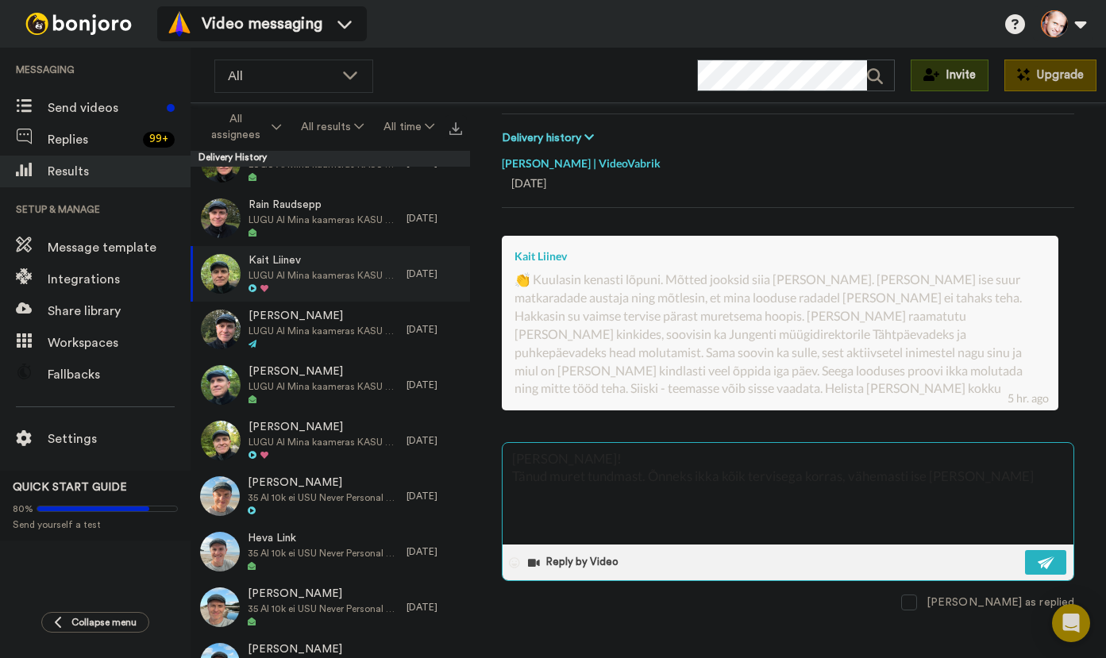
type textarea "[PERSON_NAME]! Tänud muret tundmast. Õnneks ikka kõik tervisega korras, vähemas…"
type textarea "x"
type textarea "[PERSON_NAME]! Tänud muret tundmast. Õnneks ikka kõik tervisega korras, vähemas…"
type textarea "x"
type textarea "[PERSON_NAME]! Tänud muret tundmast. Õnneks ikka kõik tervisega korras, vähemas…"
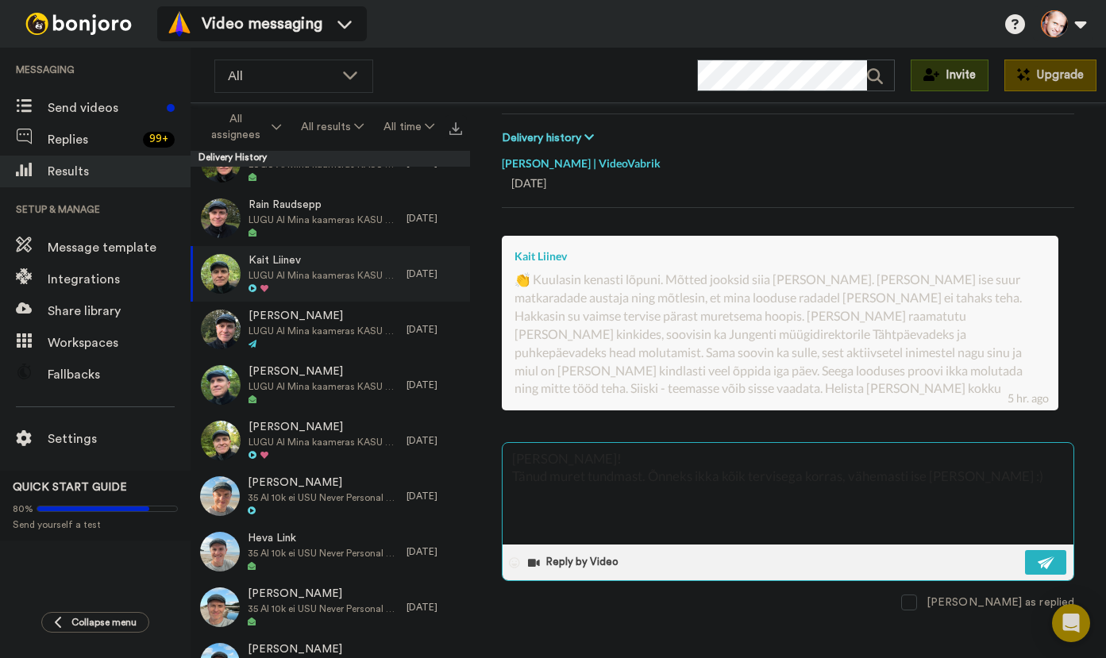
click at [707, 479] on textarea "[PERSON_NAME]! Tänud muret tundmast. Õnneks ikka kõik tervisega korras, vähemas…" at bounding box center [787, 494] width 571 height 102
type textarea "x"
type textarea "[PERSON_NAME]! Tänud muret tundmast. Õnneks okõik tervisega korras, vähemasti i…"
type textarea "x"
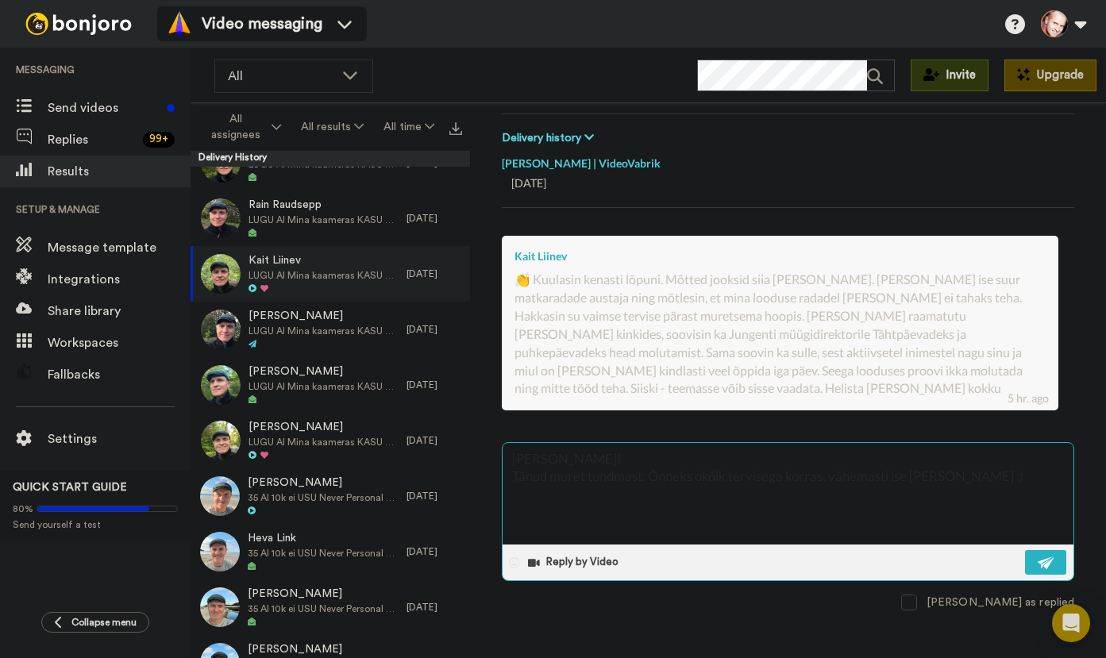
type textarea "[PERSON_NAME]! Tänud muret tundmast. Õnneks onkõik tervisega korras, vähemasti …"
type textarea "x"
type textarea "[PERSON_NAME]! Tänud muret tundmast. Õnneks on kõik tervisega korras, vähemasti…"
click at [986, 472] on textarea "[PERSON_NAME]! Tänud muret tundmast. Õnneks on kõik tervisega korras, vähemasti…" at bounding box center [787, 494] width 571 height 102
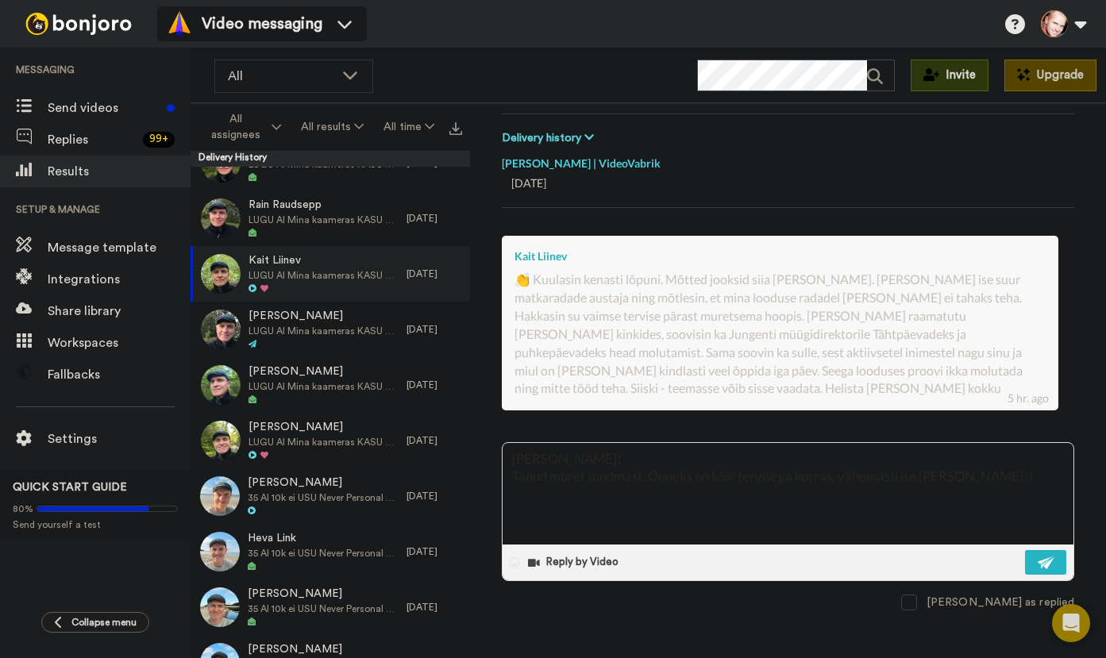
type textarea "x"
type textarea "[PERSON_NAME]! Tänud muret tundmast. Õnneks on kõik tervisega korras, vähemasti…"
type textarea "x"
type textarea "[PERSON_NAME]! Tänud muret tundmast. Õnneks on kõik tervisega korras, vähemasti…"
type textarea "x"
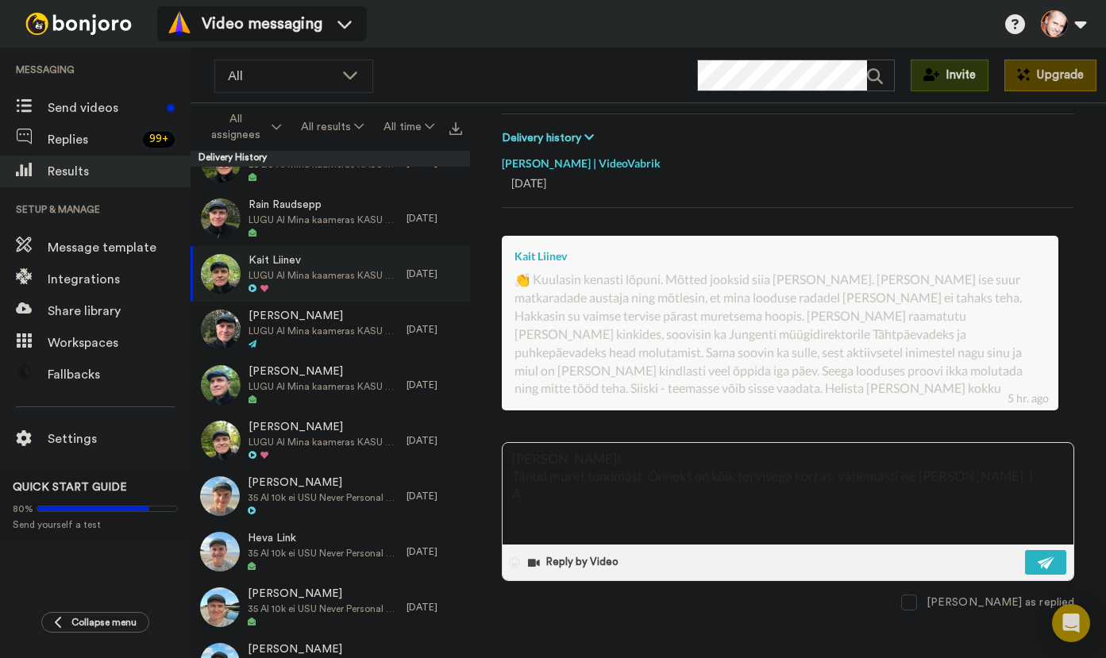
type textarea "[PERSON_NAME]! Tänud muret tundmast. Õnneks on kõik tervisega korras, vähemasti…"
type textarea "x"
type textarea "[PERSON_NAME]! Tänud muret tundmast. Õnneks on kõik tervisega korras, vähemasti…"
type textarea "x"
type textarea "[PERSON_NAME]! Tänud muret tundmast. Õnneks on kõik tervisega korras, vähemasti…"
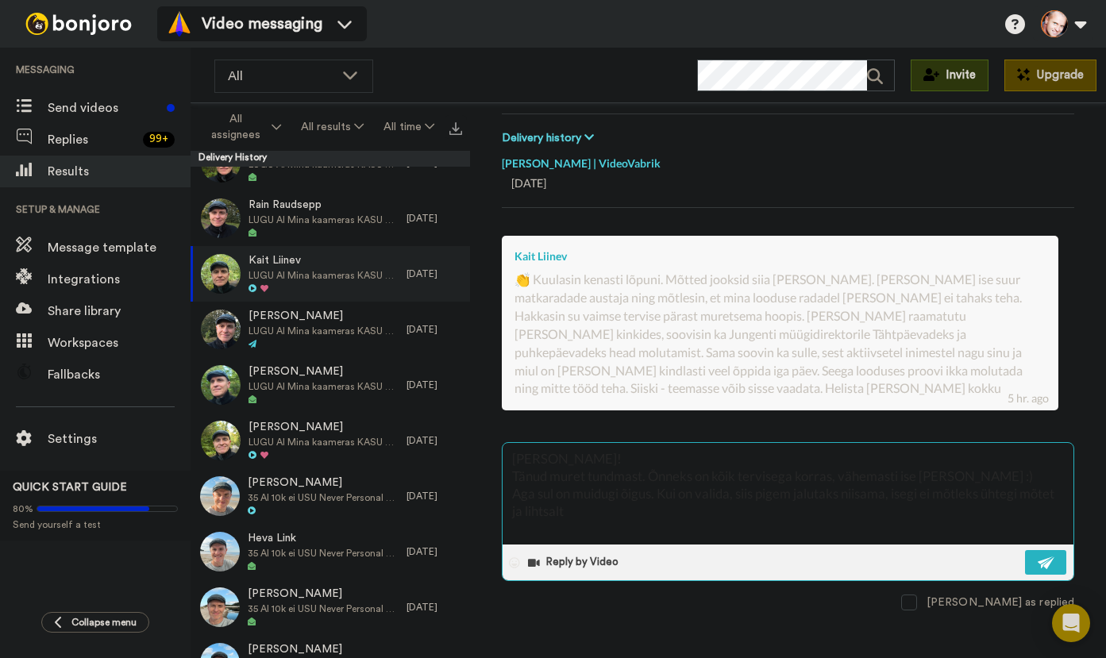
click at [848, 495] on textarea "[PERSON_NAME]! Tänud muret tundmast. Õnneks on kõik tervisega korras, vähemasti…" at bounding box center [787, 494] width 571 height 102
click at [692, 511] on textarea "[PERSON_NAME]! Tänud muret tundmast. Õnneks on kõik tervisega korras, vähemasti…" at bounding box center [787, 494] width 571 height 102
click at [563, 538] on textarea "[PERSON_NAME]! Tänud muret tundmast. Õnneks on kõik tervisega korras, vähemasti…" at bounding box center [787, 494] width 571 height 102
click at [607, 541] on textarea "[PERSON_NAME]! Tänud muret tundmast. Õnneks on kõik tervisega korras, vähemasti…" at bounding box center [787, 494] width 571 height 102
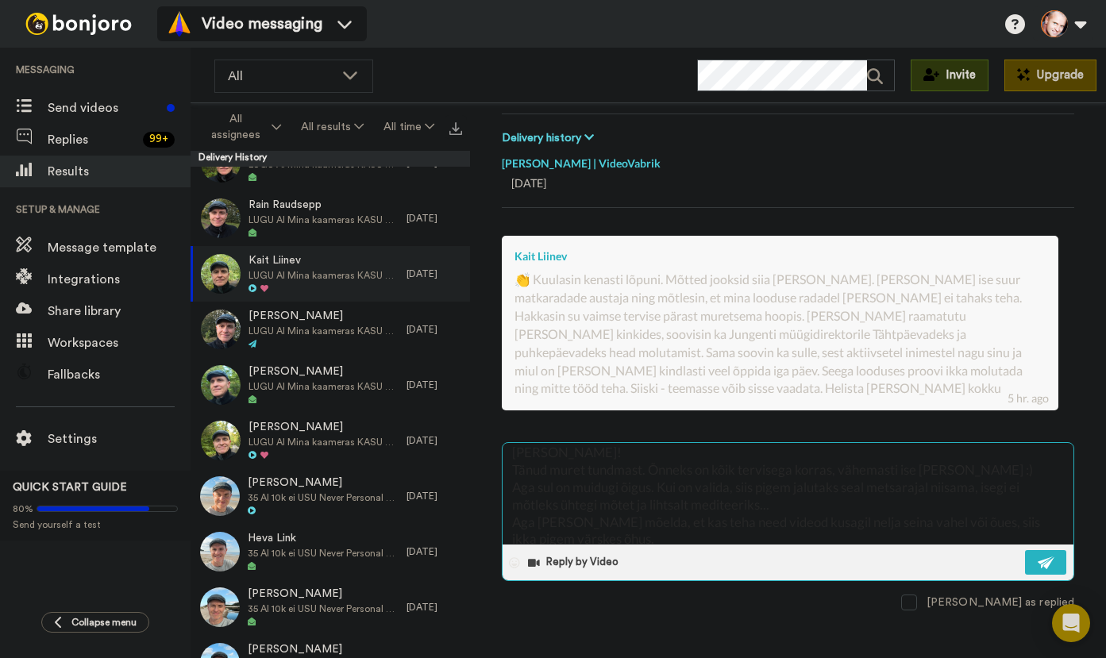
scroll to position [86, 0]
click at [667, 517] on textarea "[PERSON_NAME]! Tänud muret tundmast. Õnneks on kõik tervisega korras, vähemasti…" at bounding box center [787, 494] width 571 height 102
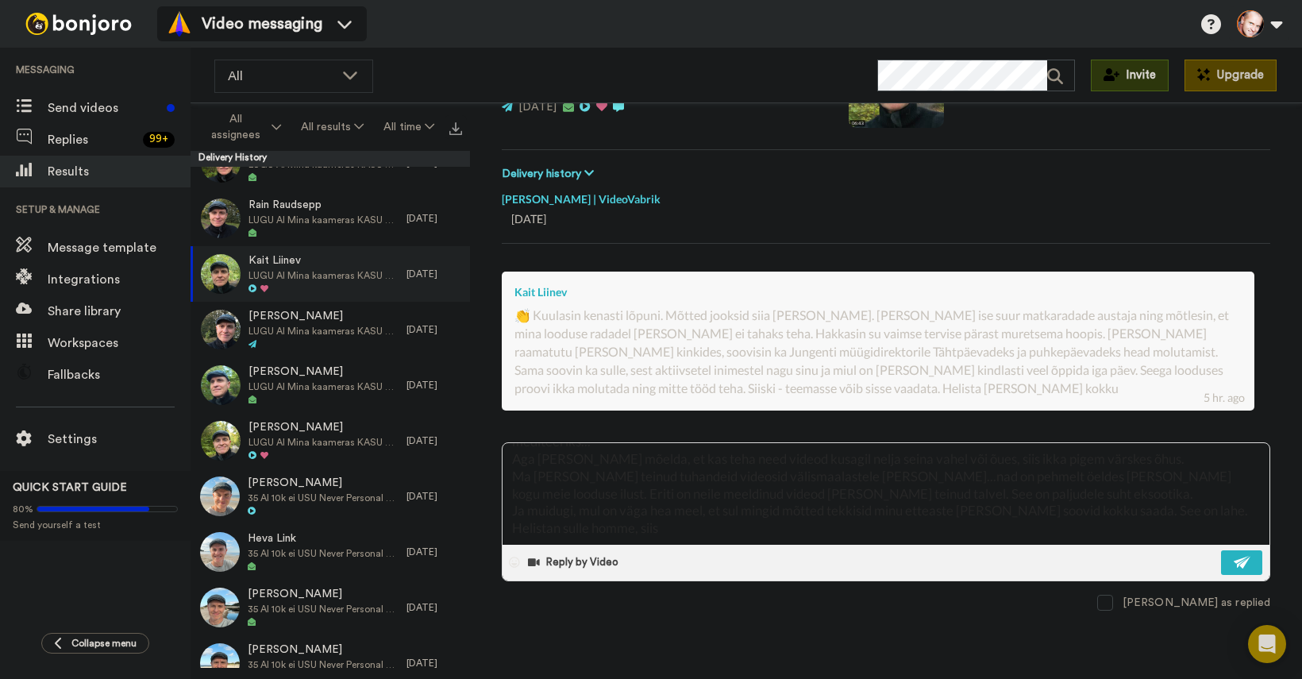
scroll to position [167, 0]
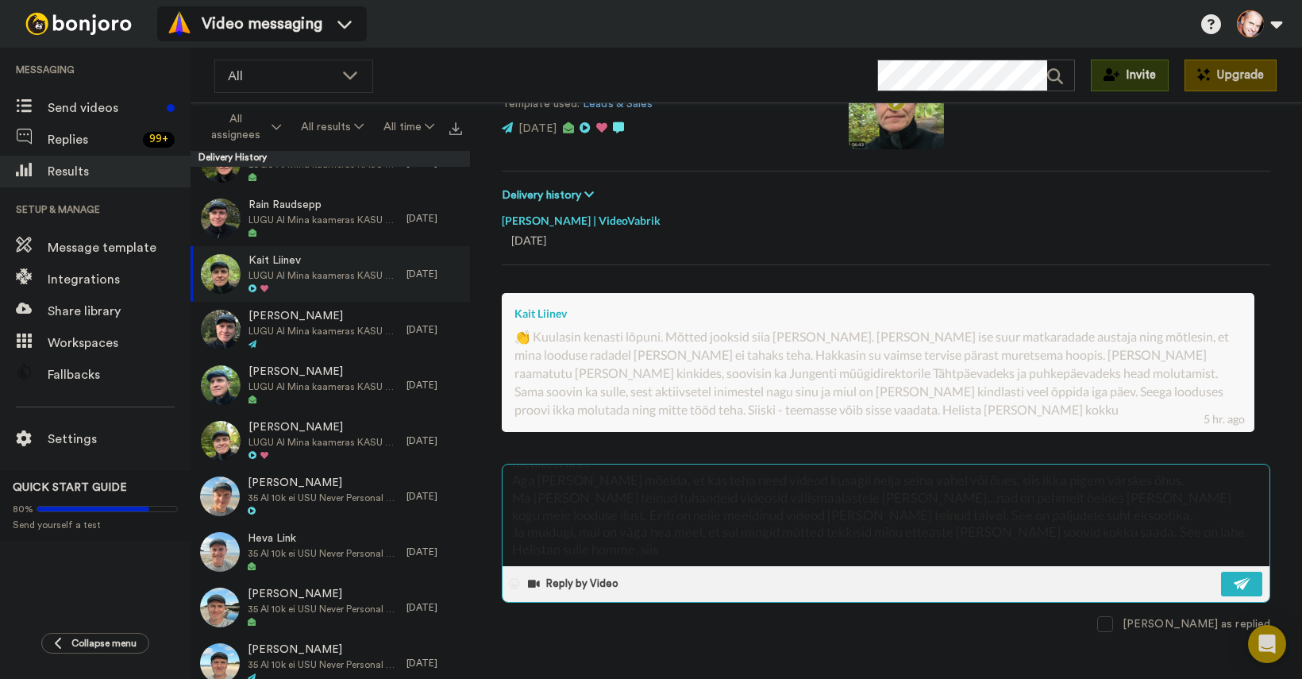
click at [673, 537] on textarea "[PERSON_NAME]! Tänud muret tundmast. Õnneks on kõik tervisega korras, vähemasti…" at bounding box center [885, 515] width 767 height 102
click at [1105, 579] on img at bounding box center [1242, 583] width 17 height 13
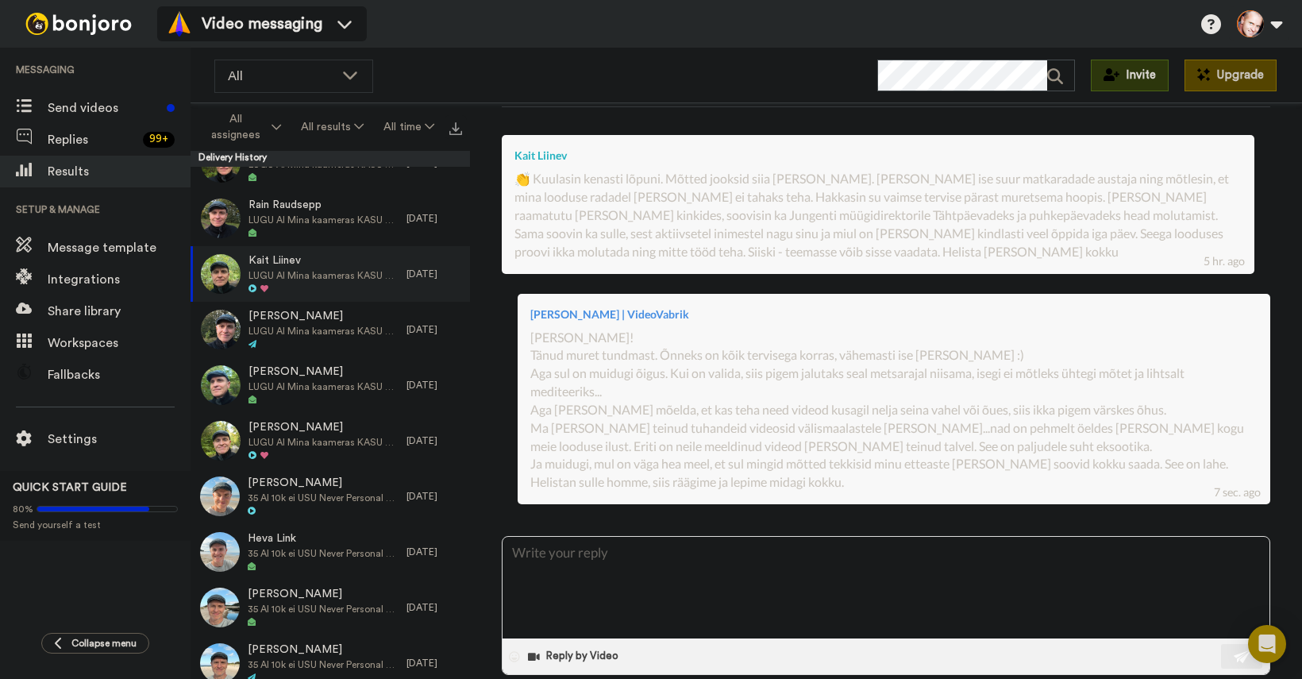
scroll to position [326, 0]
